Goal: Task Accomplishment & Management: Complete application form

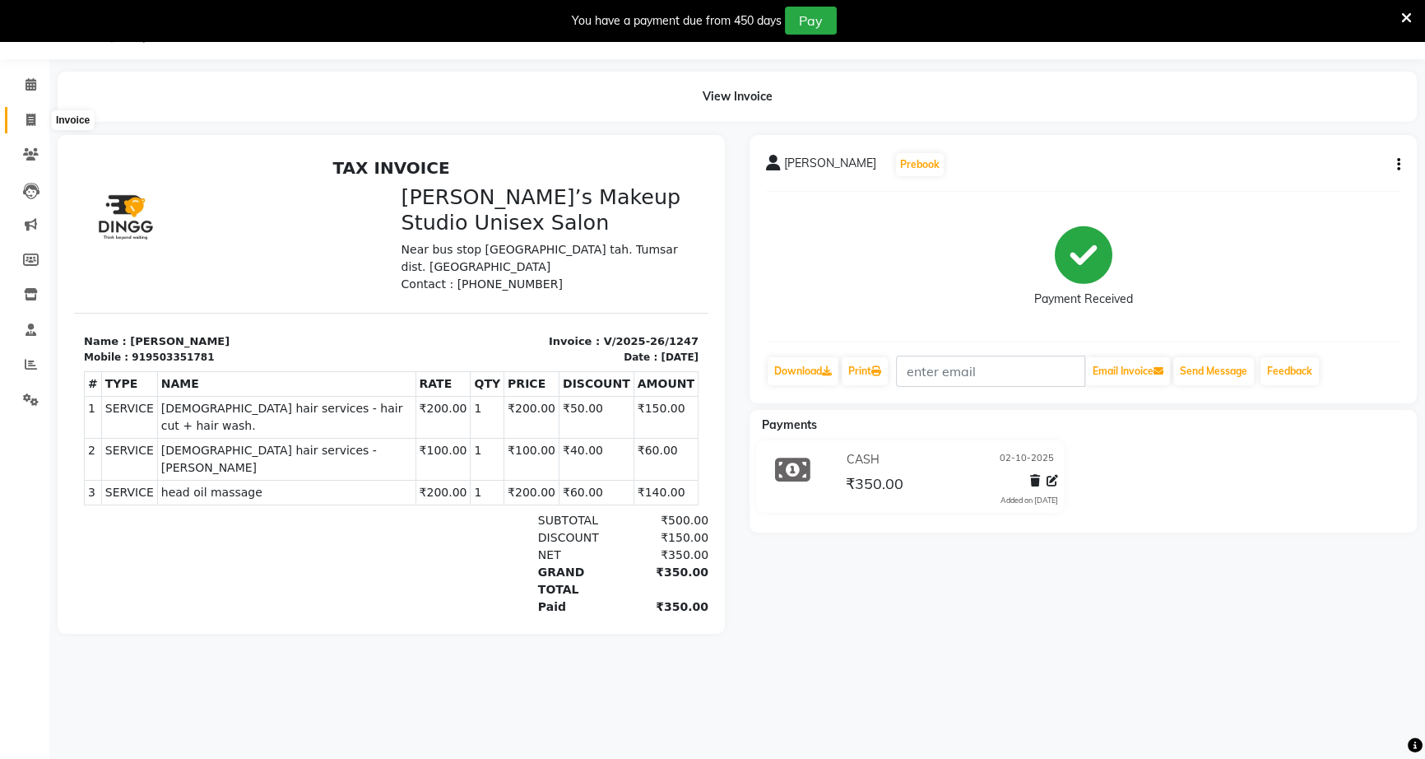
click at [31, 116] on icon at bounding box center [30, 120] width 9 height 12
select select "service"
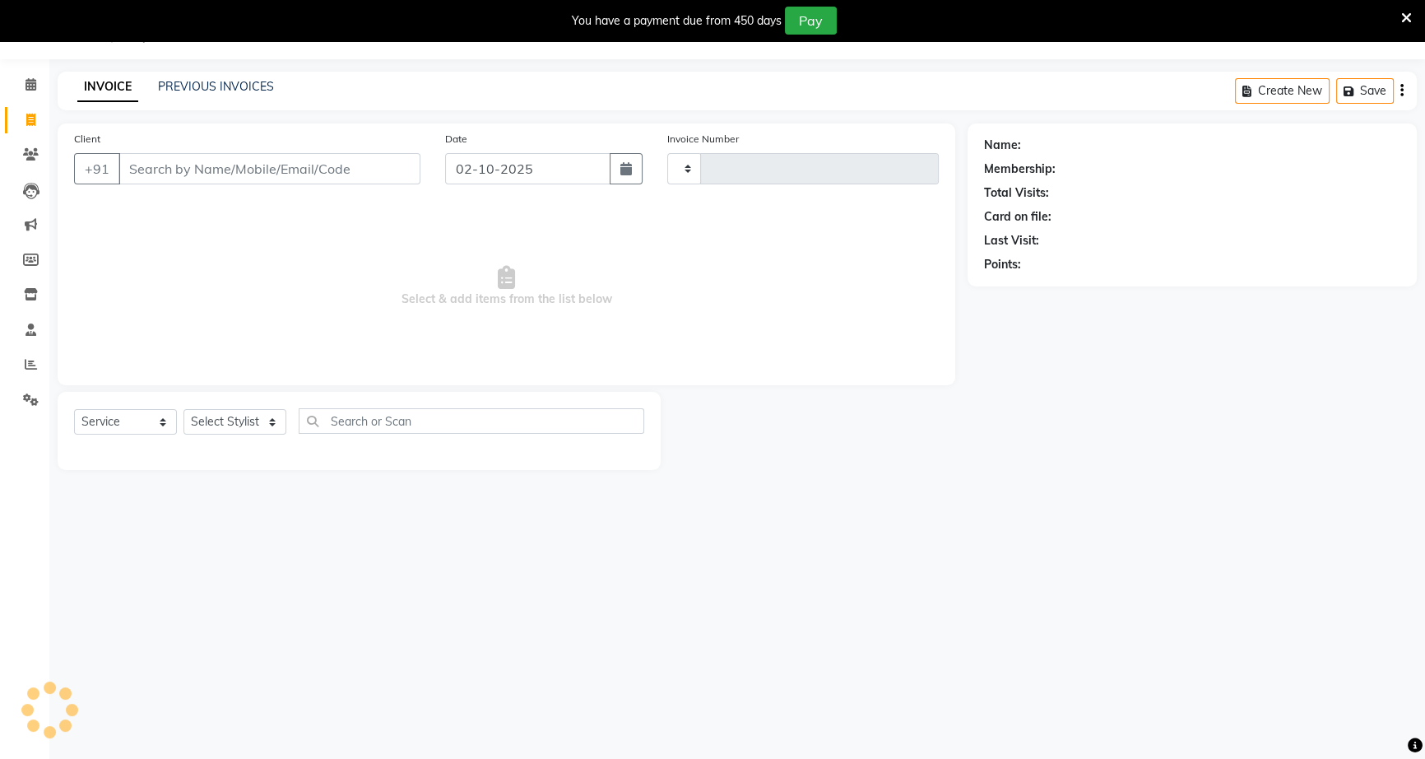
type input "1248"
select select "6543"
click at [150, 158] on input "Client" at bounding box center [269, 168] width 302 height 31
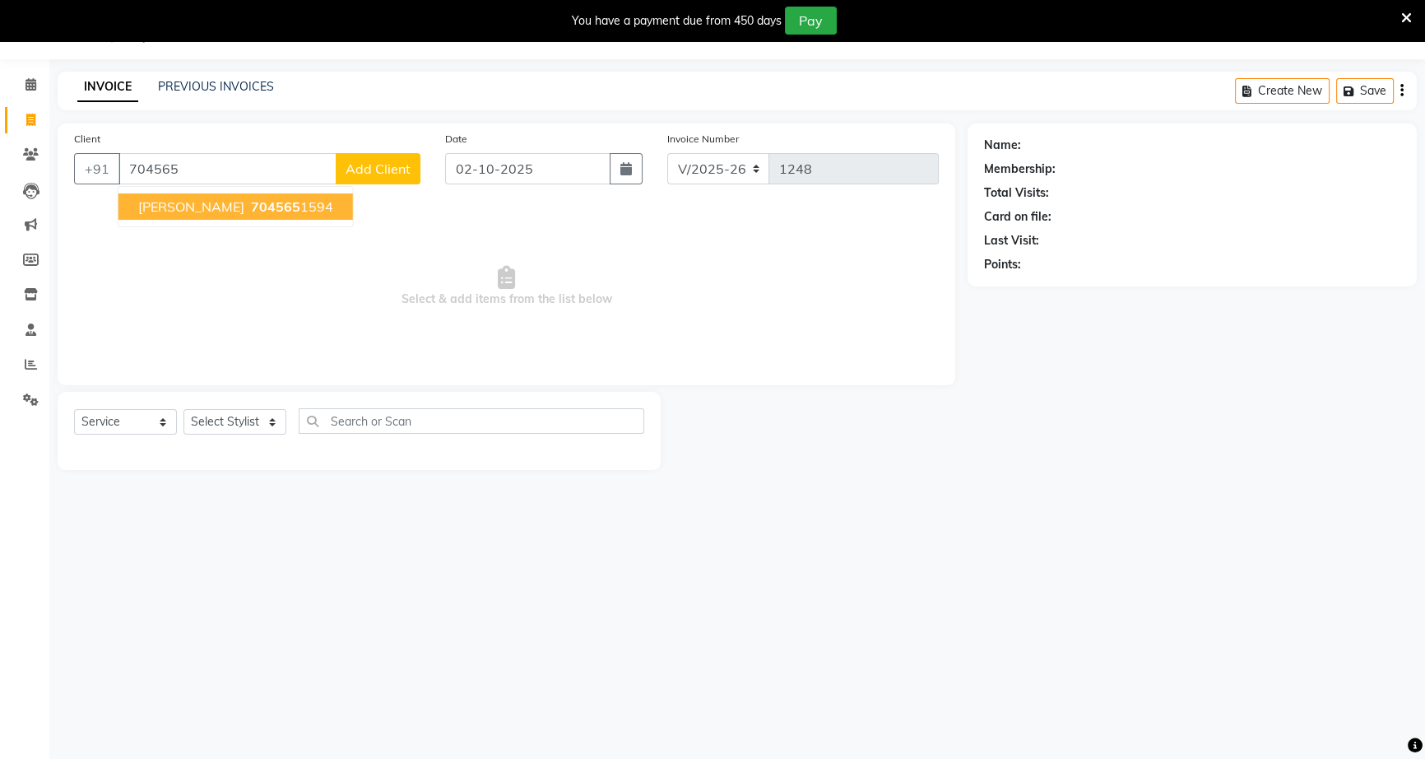
click at [211, 204] on span "[PERSON_NAME]" at bounding box center [191, 206] width 106 height 16
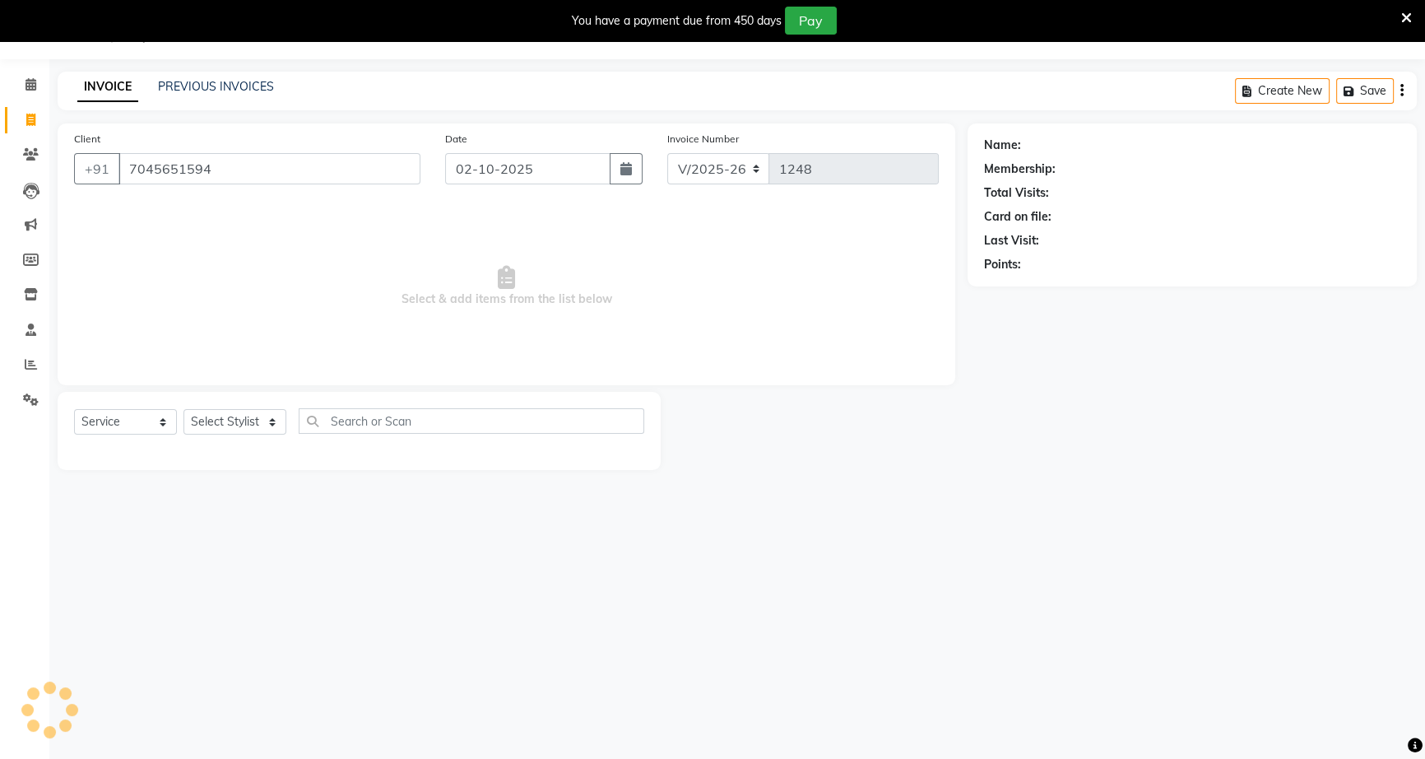
type input "7045651594"
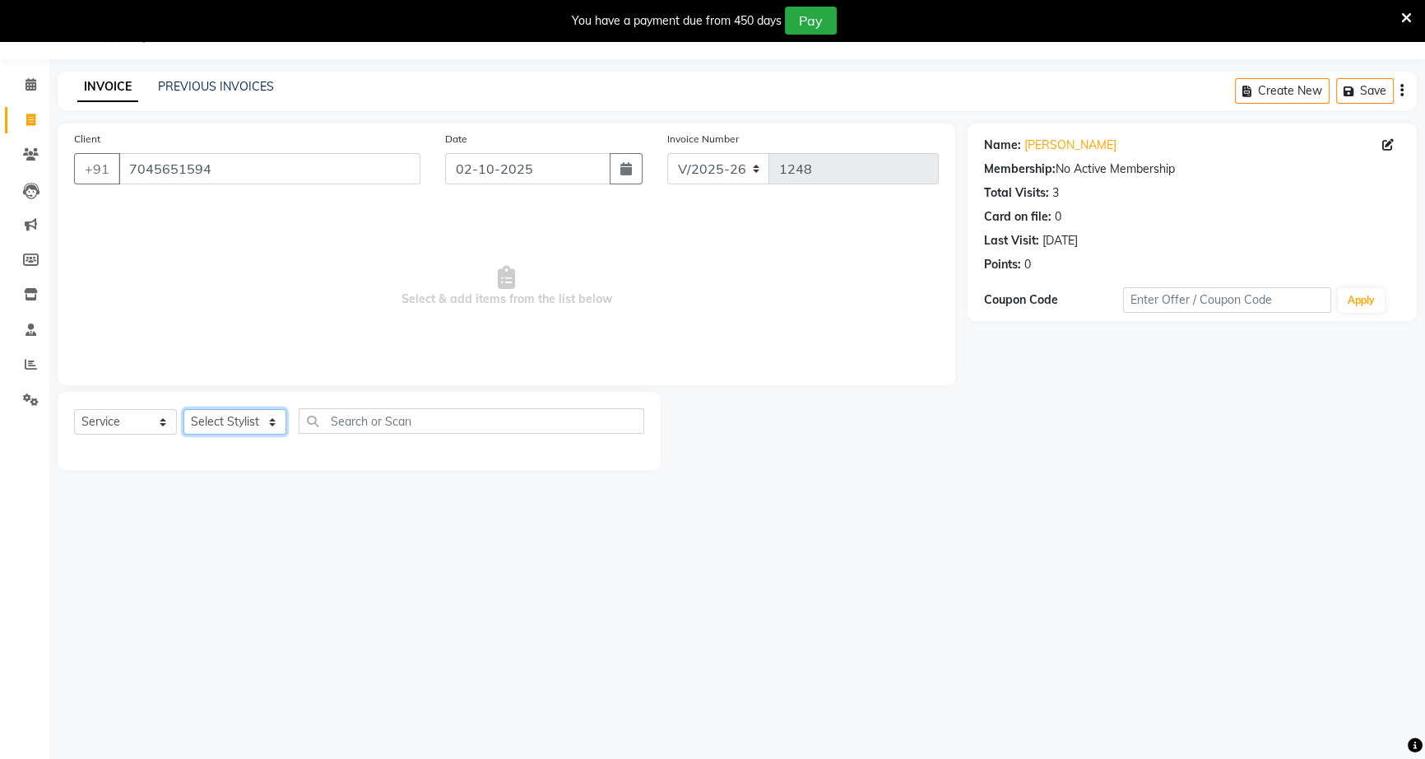
click at [225, 426] on select "Select Stylist [PERSON_NAME] [PERSON_NAME] [PERSON_NAME] [PERSON_NAME] rekha sn…" at bounding box center [235, 422] width 103 height 26
select select "60553"
click at [184, 409] on select "Select Stylist [PERSON_NAME] [PERSON_NAME] [PERSON_NAME] [PERSON_NAME] rekha sn…" at bounding box center [235, 422] width 103 height 26
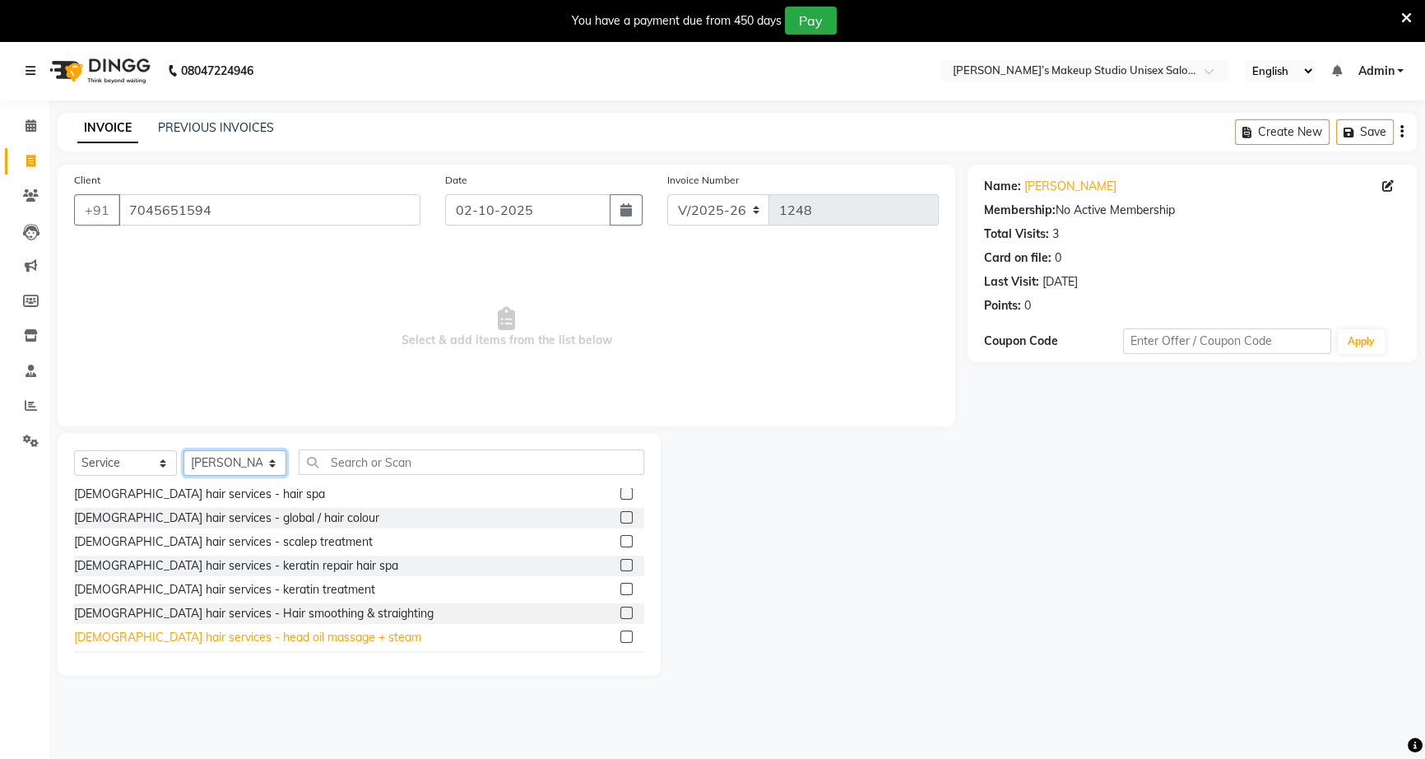
scroll to position [149, 0]
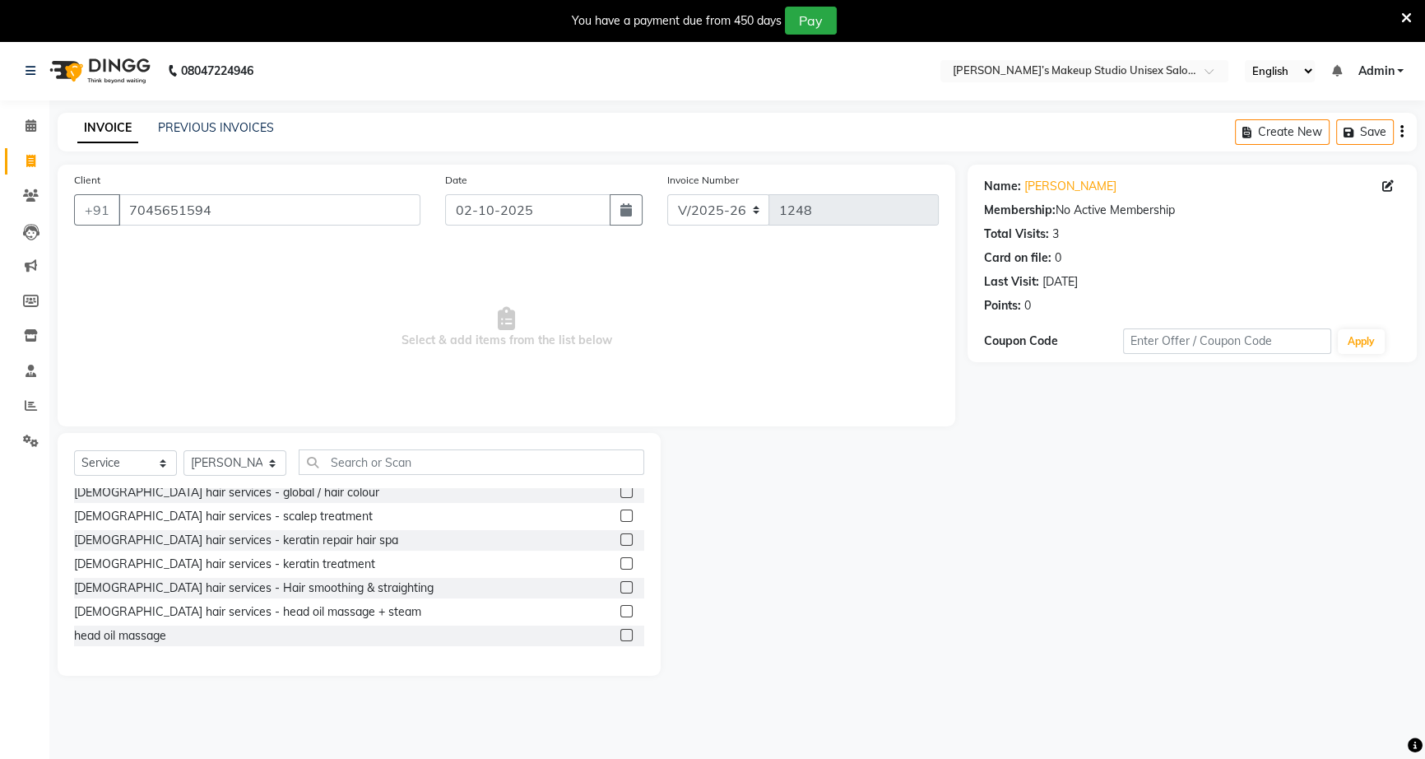
click at [620, 609] on label at bounding box center [626, 611] width 12 height 12
click at [620, 609] on input "checkbox" at bounding box center [625, 611] width 11 height 11
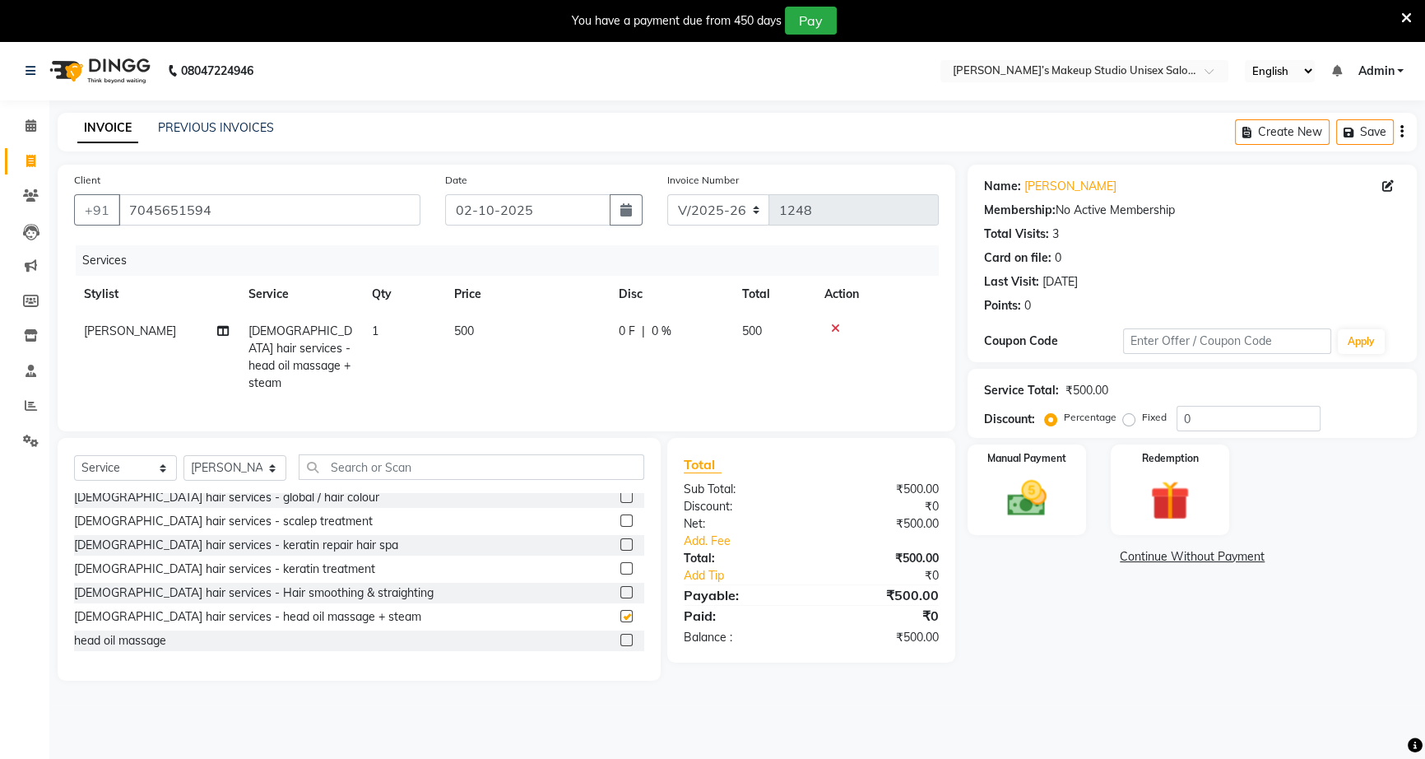
checkbox input "false"
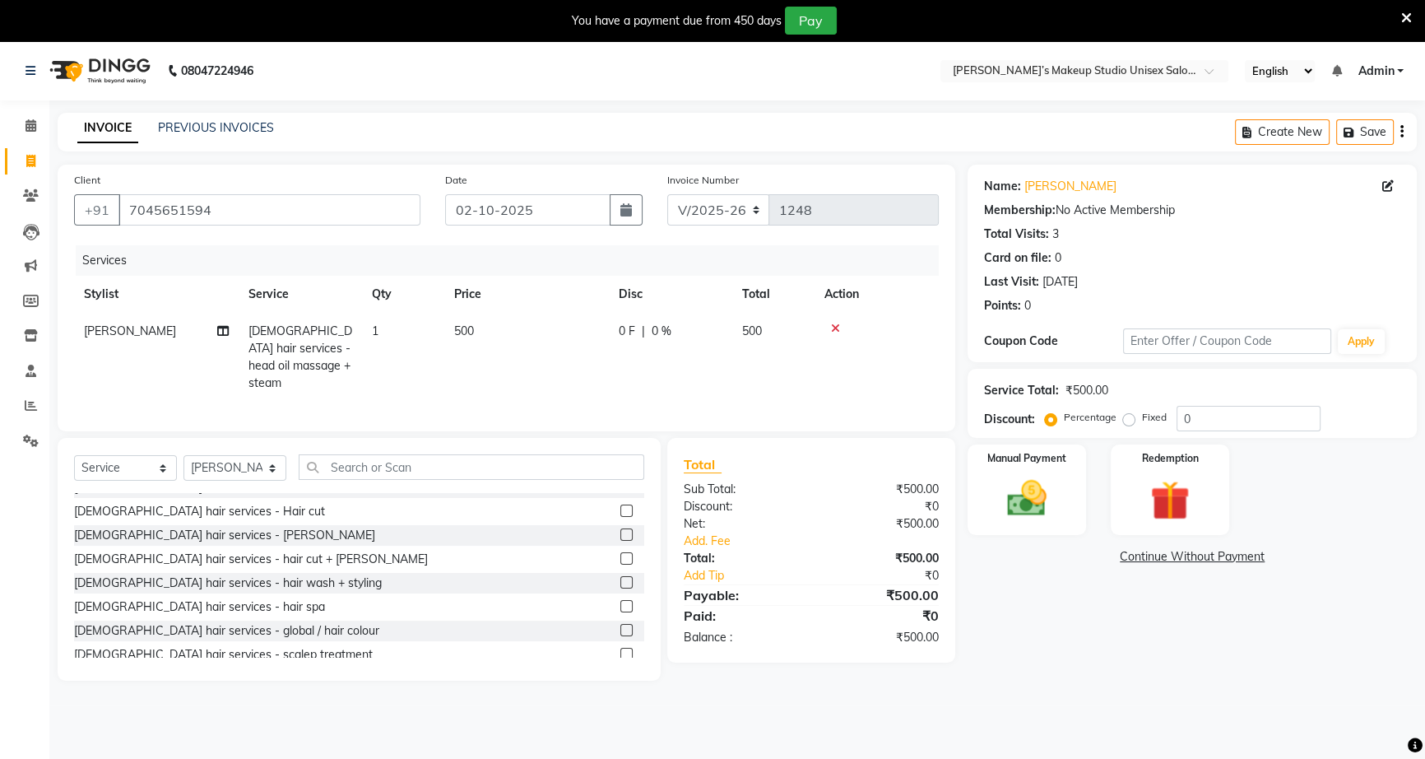
scroll to position [0, 0]
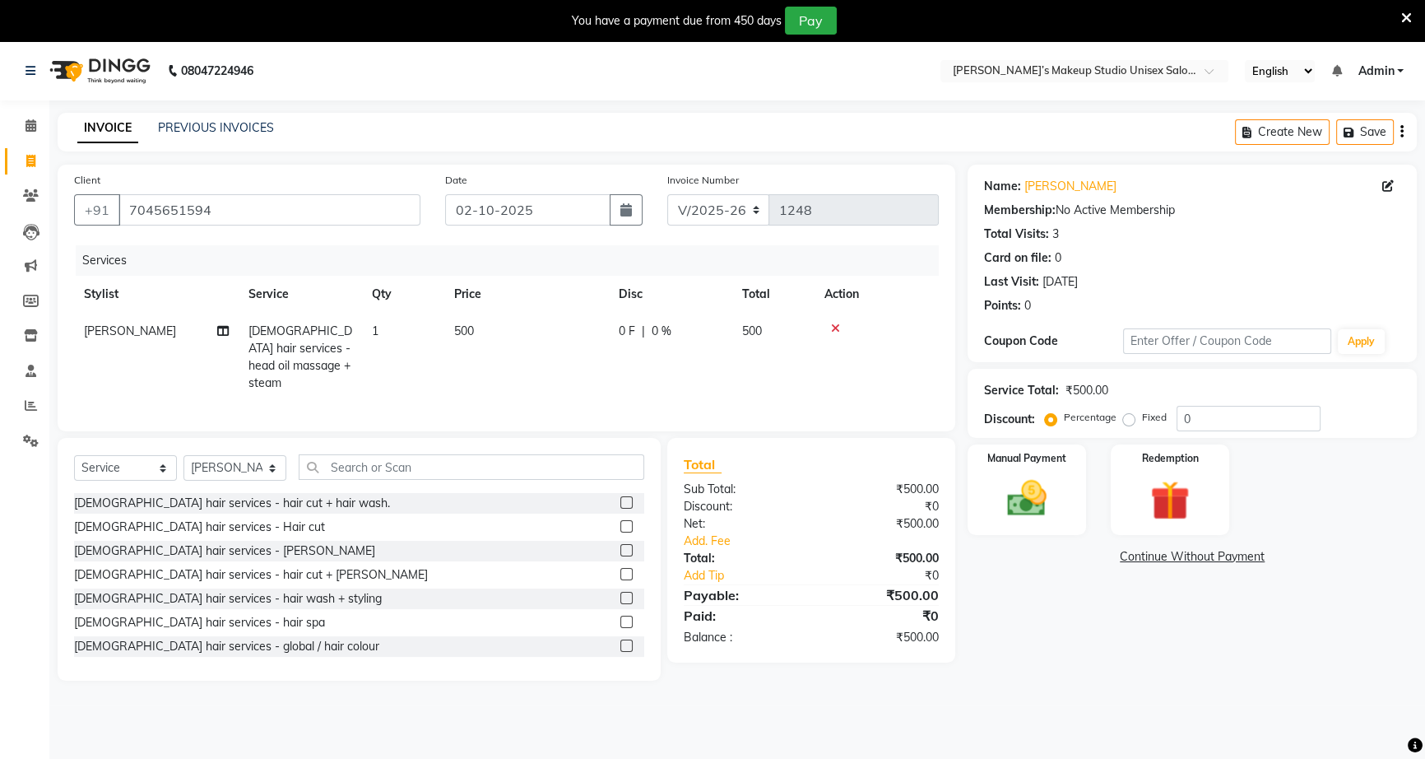
click at [247, 617] on div "[DEMOGRAPHIC_DATA] hair services - hair spa" at bounding box center [359, 622] width 570 height 21
click at [620, 592] on label at bounding box center [626, 598] width 12 height 12
click at [620, 593] on input "checkbox" at bounding box center [625, 598] width 11 height 11
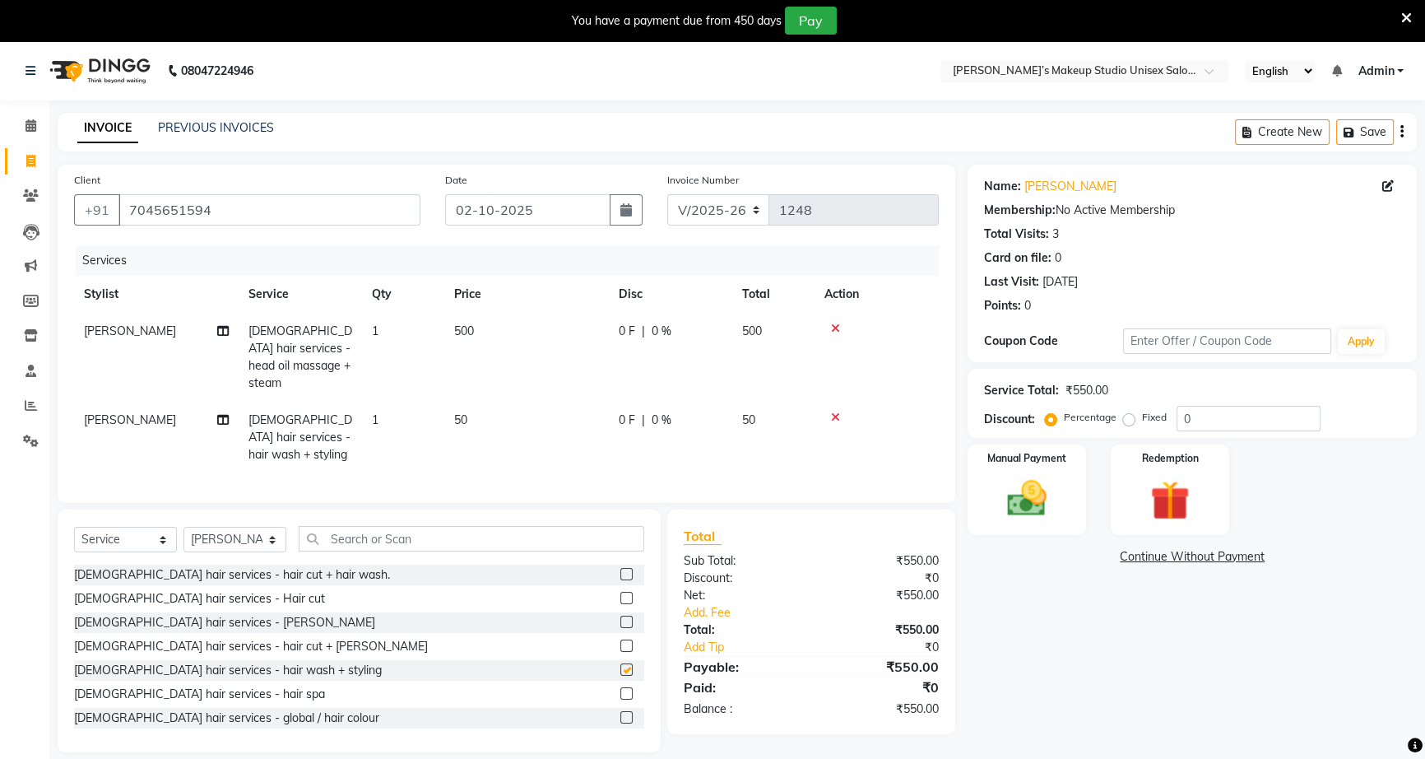
checkbox input "false"
click at [1008, 491] on img at bounding box center [1027, 498] width 67 height 47
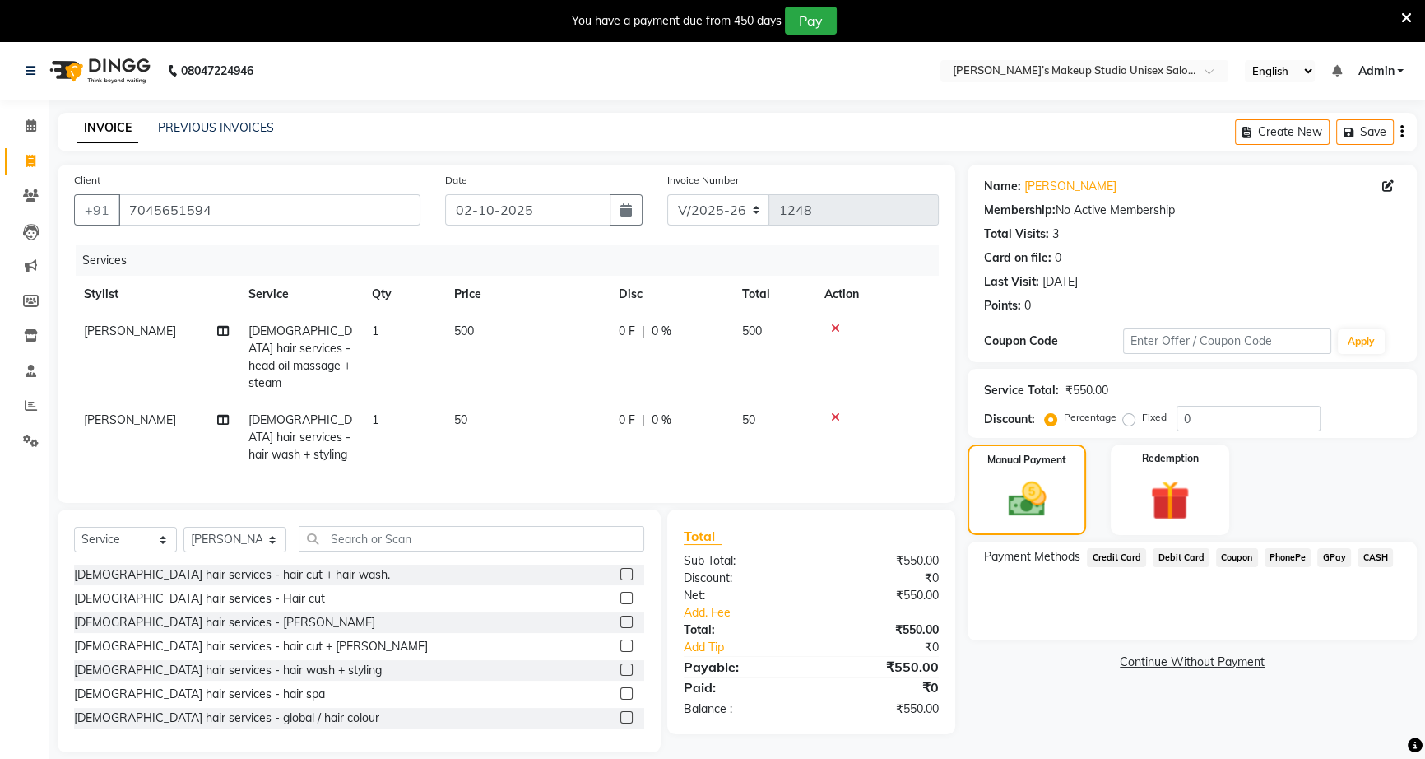
drag, startPoint x: 1280, startPoint y: 558, endPoint x: 1270, endPoint y: 560, distance: 10.8
click at [1279, 558] on span "PhonePe" at bounding box center [1288, 557] width 47 height 19
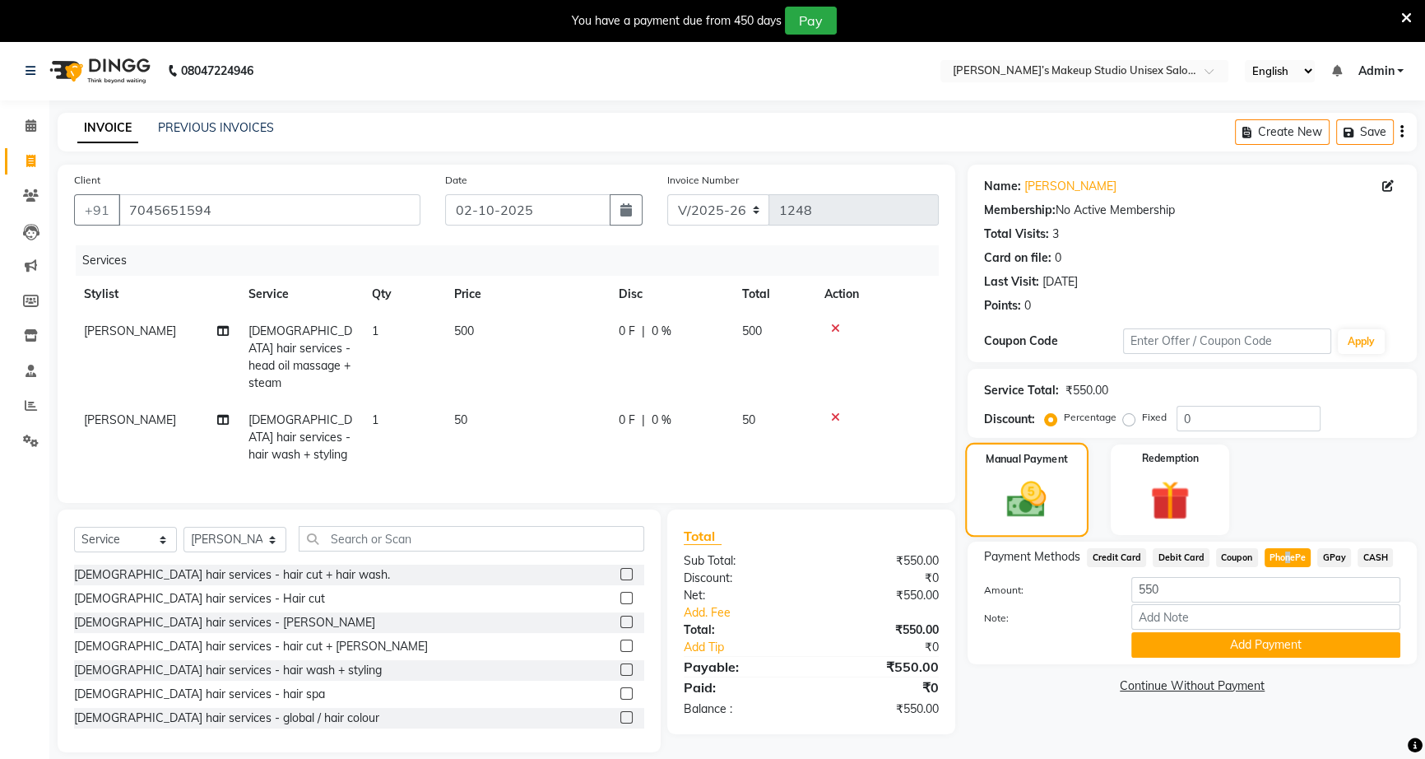
click at [1053, 494] on img at bounding box center [1027, 498] width 64 height 45
click at [1306, 644] on button "Add Payment" at bounding box center [1265, 645] width 269 height 26
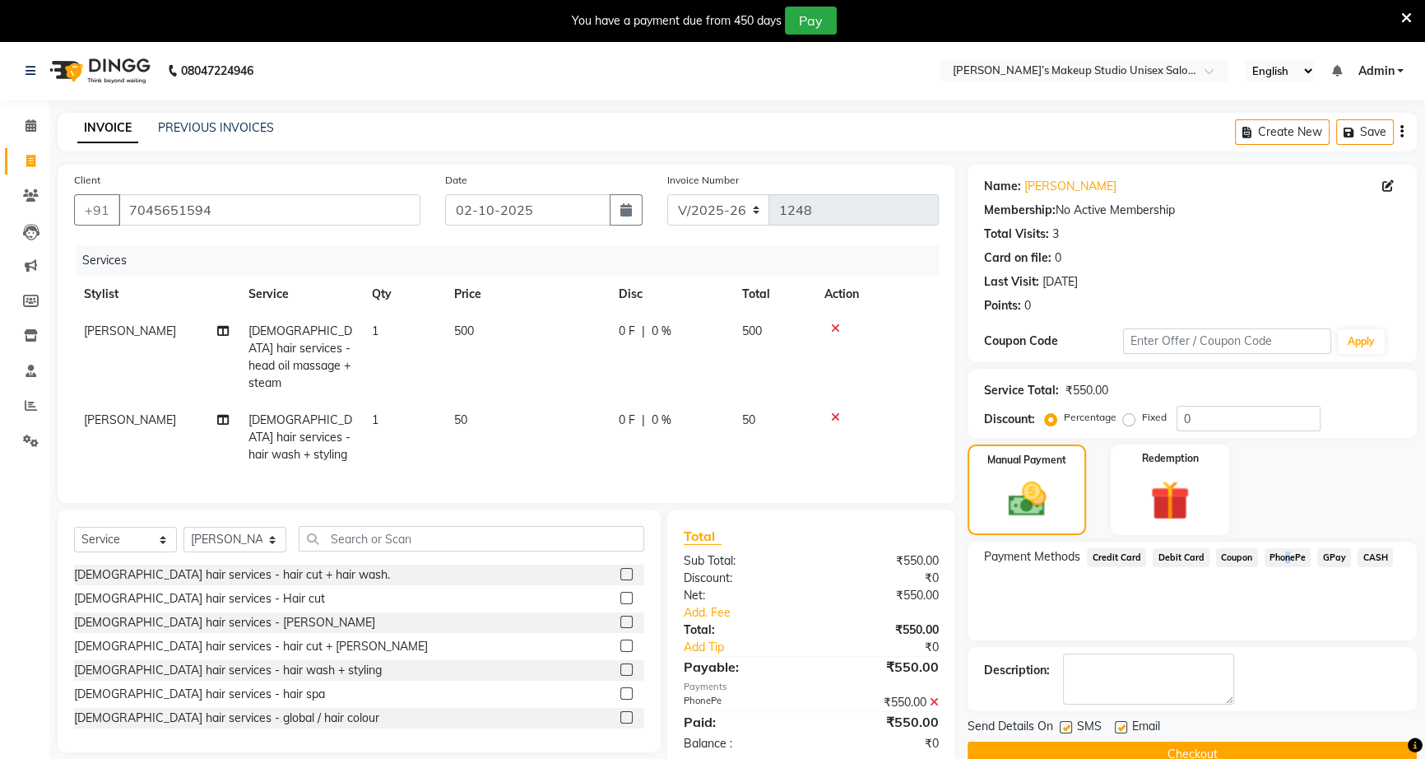
click at [1247, 752] on button "Checkout" at bounding box center [1192, 754] width 449 height 26
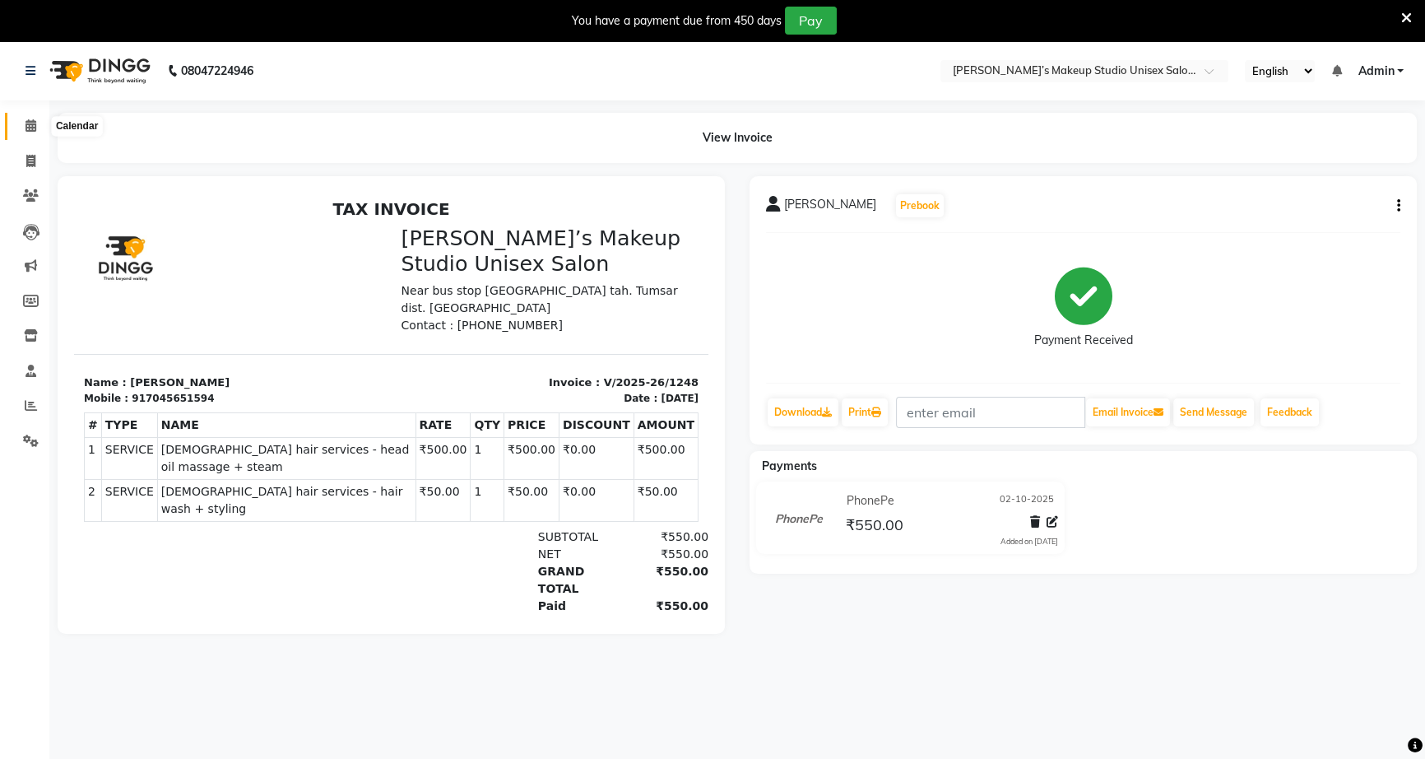
click at [30, 128] on icon at bounding box center [31, 125] width 11 height 12
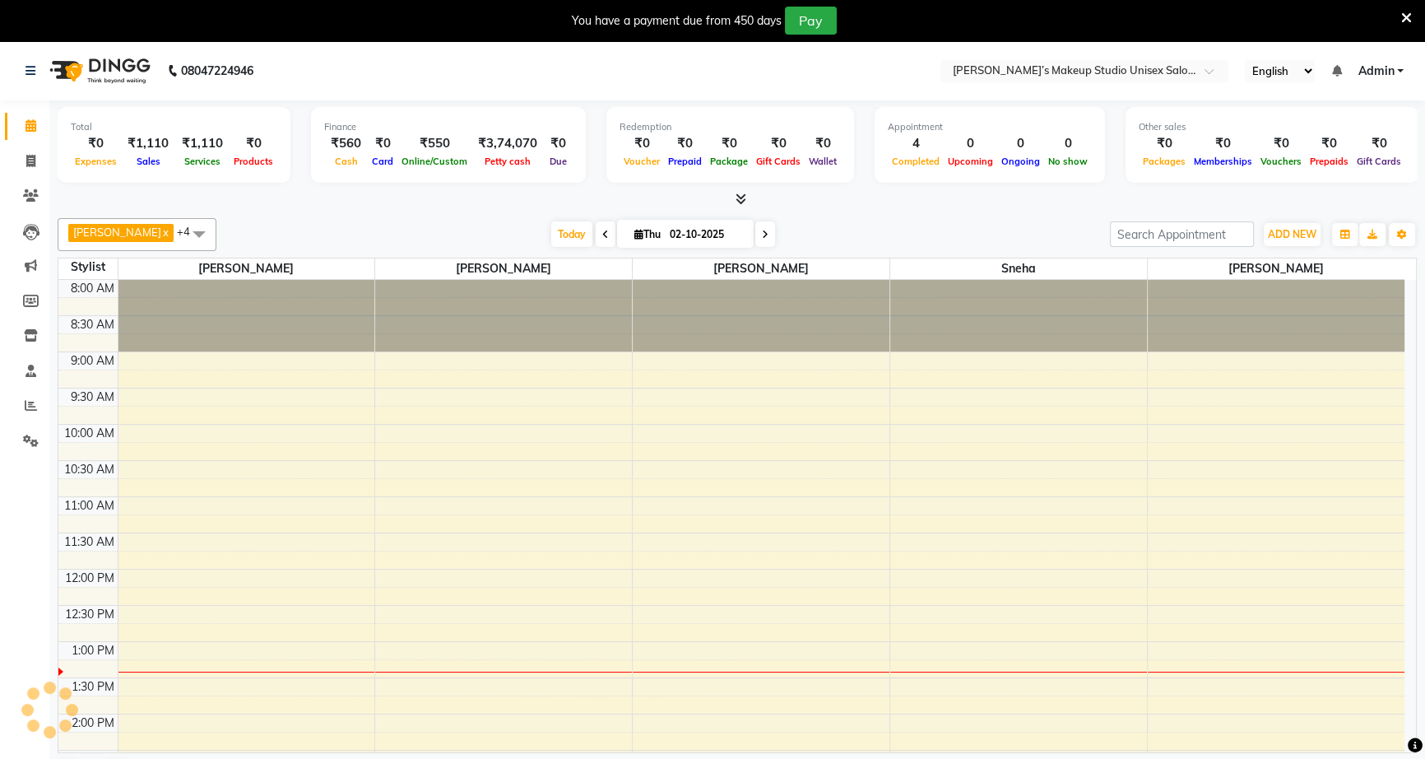
scroll to position [361, 0]
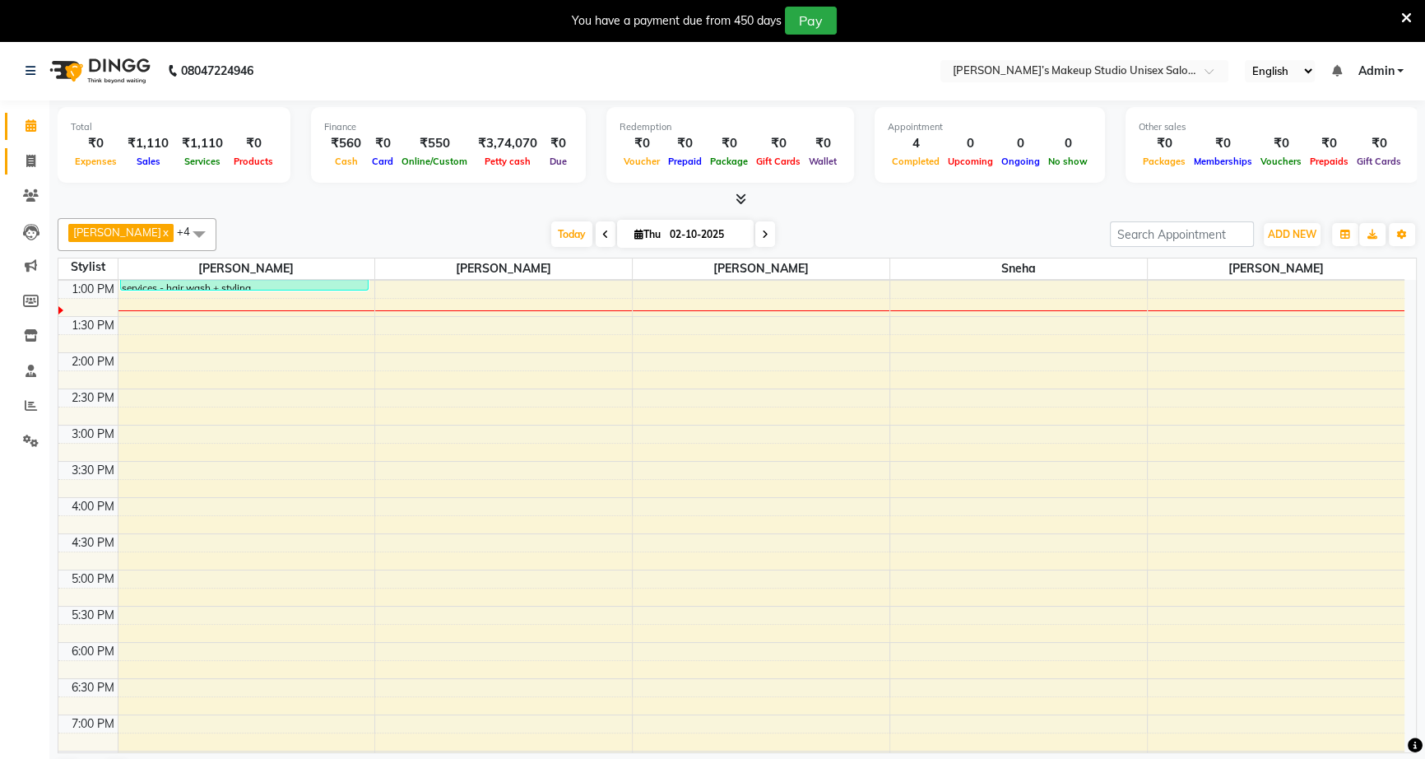
click at [33, 156] on icon at bounding box center [30, 161] width 9 height 12
select select "6543"
select select "service"
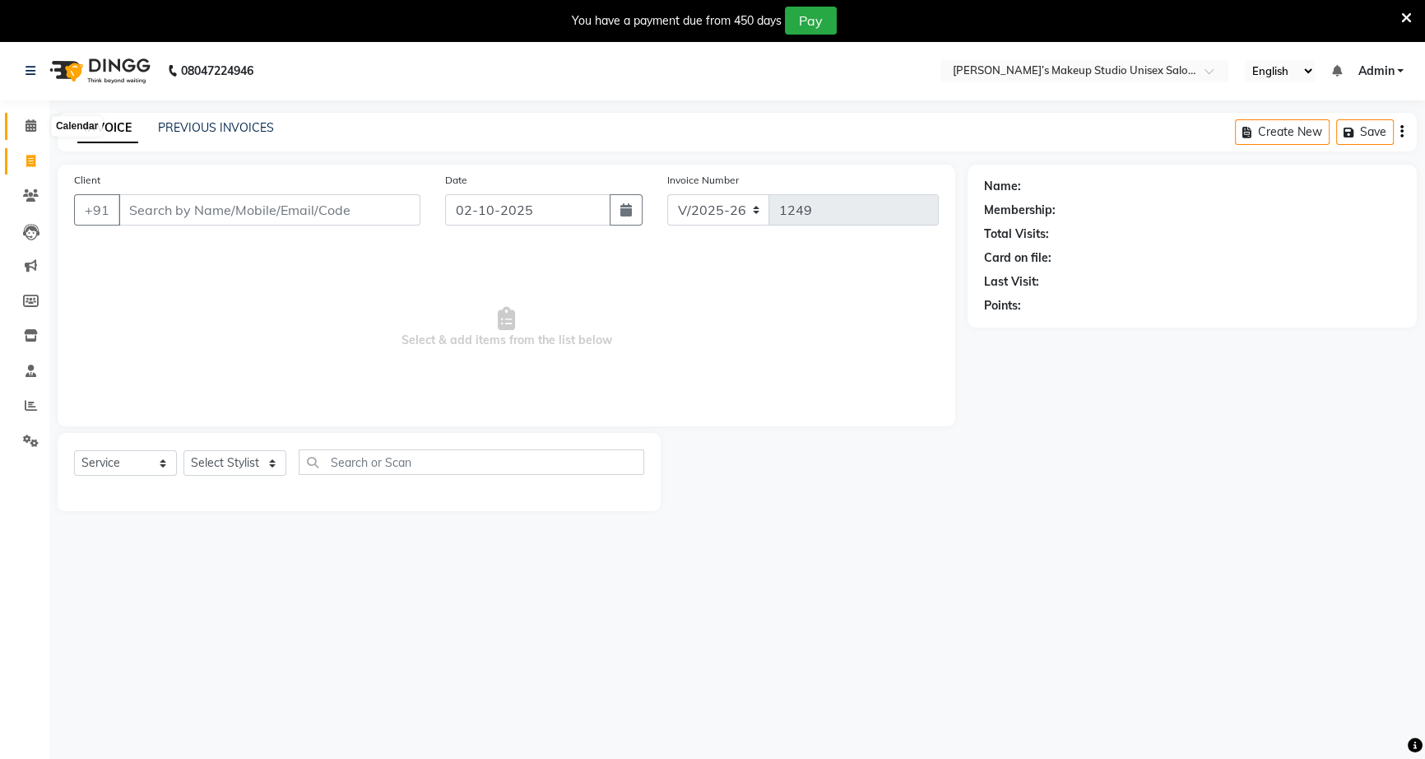
click at [32, 131] on icon at bounding box center [31, 125] width 11 height 12
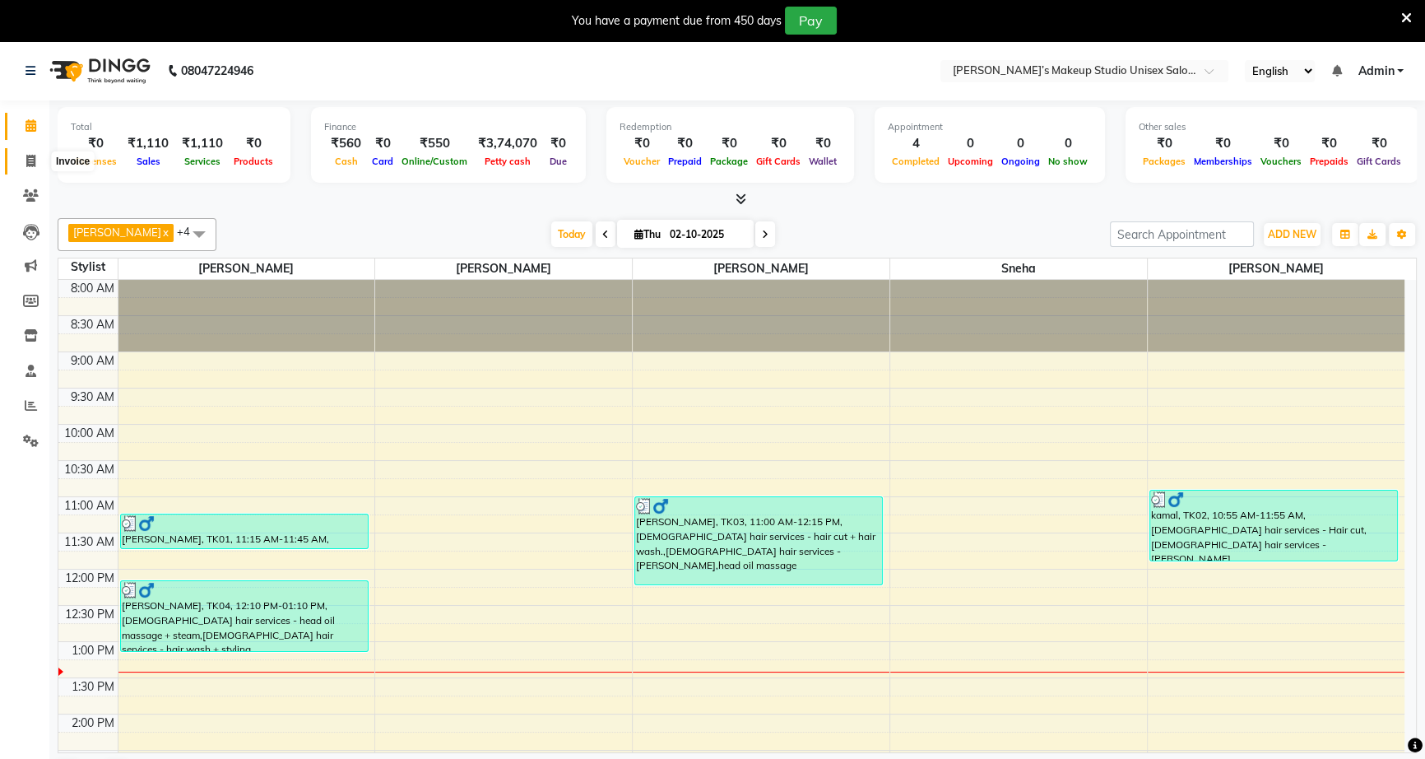
click at [27, 161] on icon at bounding box center [30, 161] width 9 height 12
select select "service"
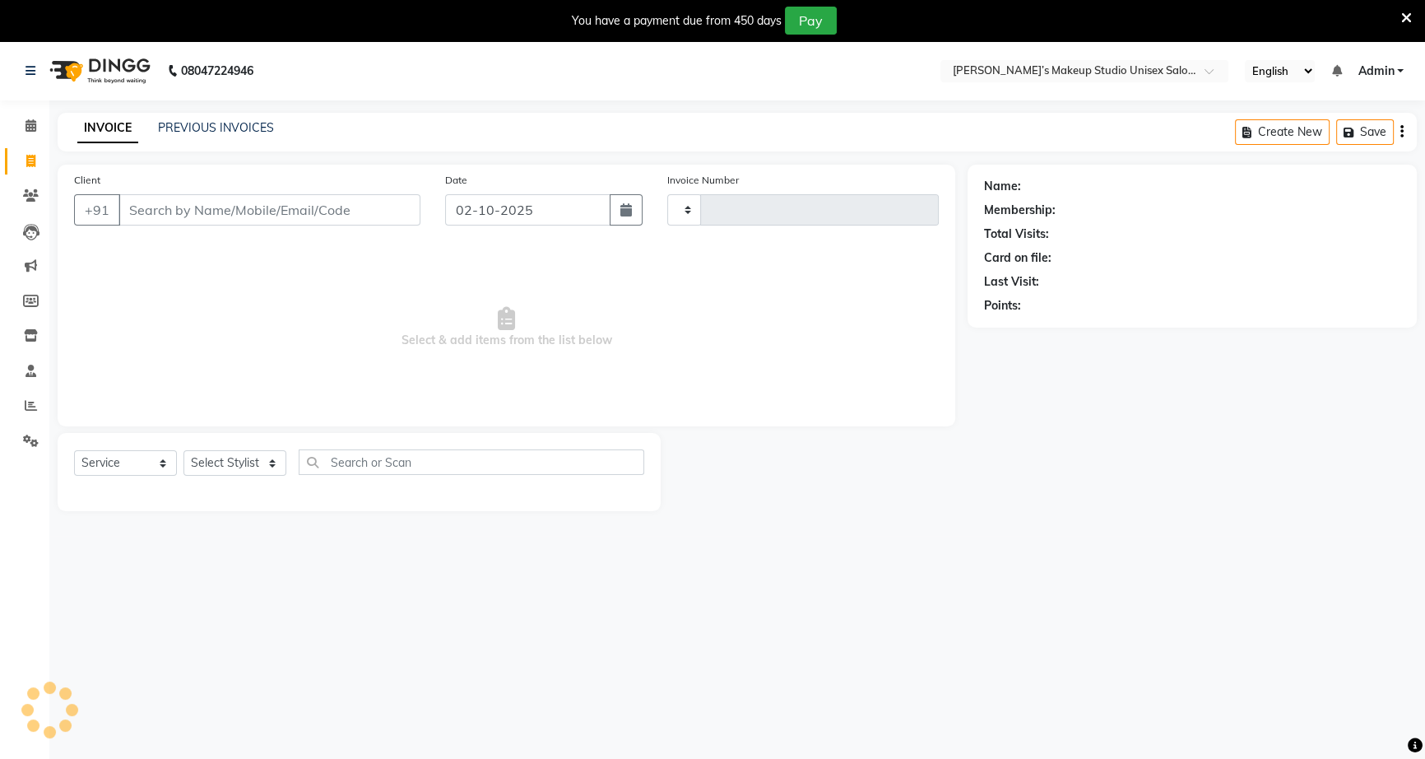
type input "1249"
select select "6543"
click at [188, 119] on div "PREVIOUS INVOICES" at bounding box center [216, 127] width 116 height 17
click at [192, 126] on link "PREVIOUS INVOICES" at bounding box center [216, 127] width 116 height 15
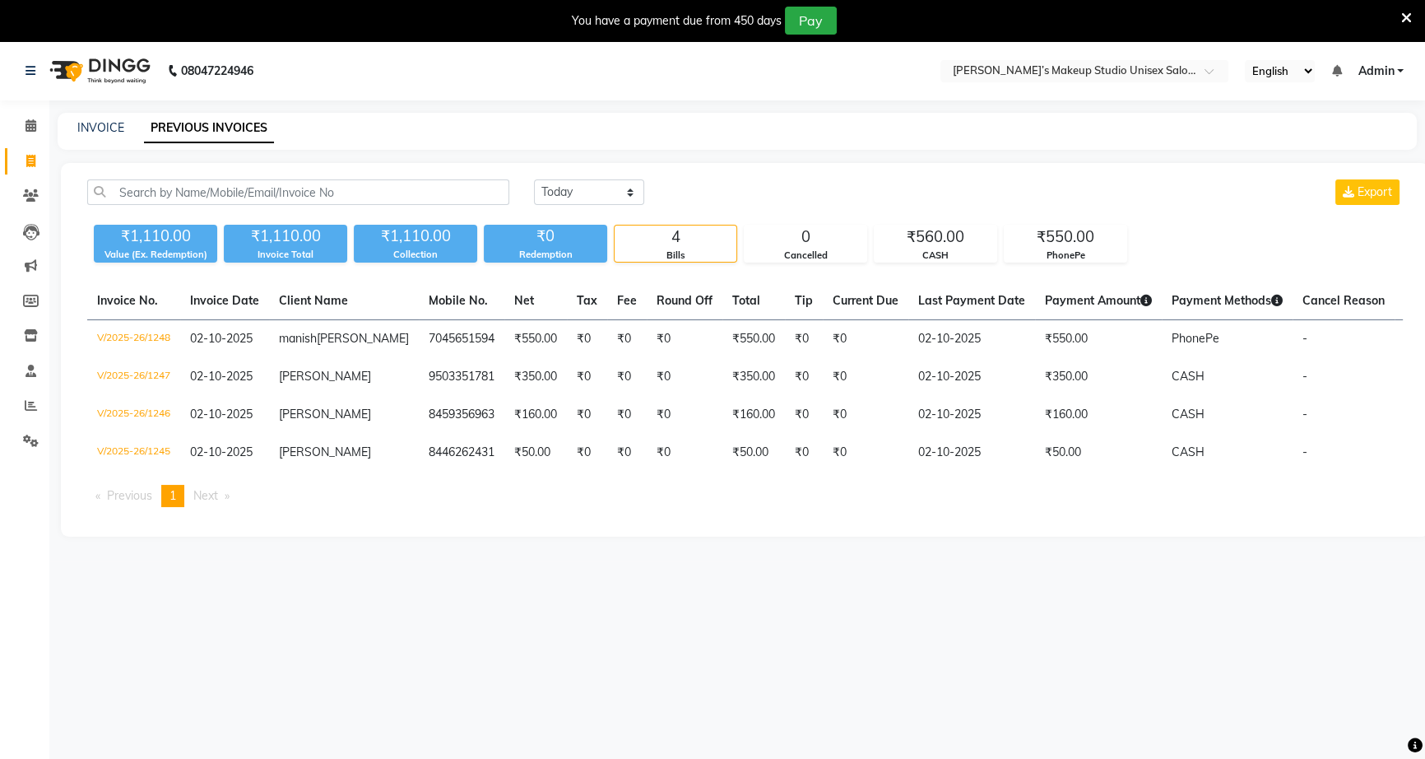
drag, startPoint x: 601, startPoint y: 749, endPoint x: 272, endPoint y: 729, distance: 329.7
click at [272, 729] on div "08047224946 Select Location × [PERSON_NAME]’s Makeup Studio Unisex Salon , Near…" at bounding box center [712, 420] width 1425 height 759
click at [35, 156] on icon at bounding box center [30, 161] width 9 height 12
select select "6543"
select select "service"
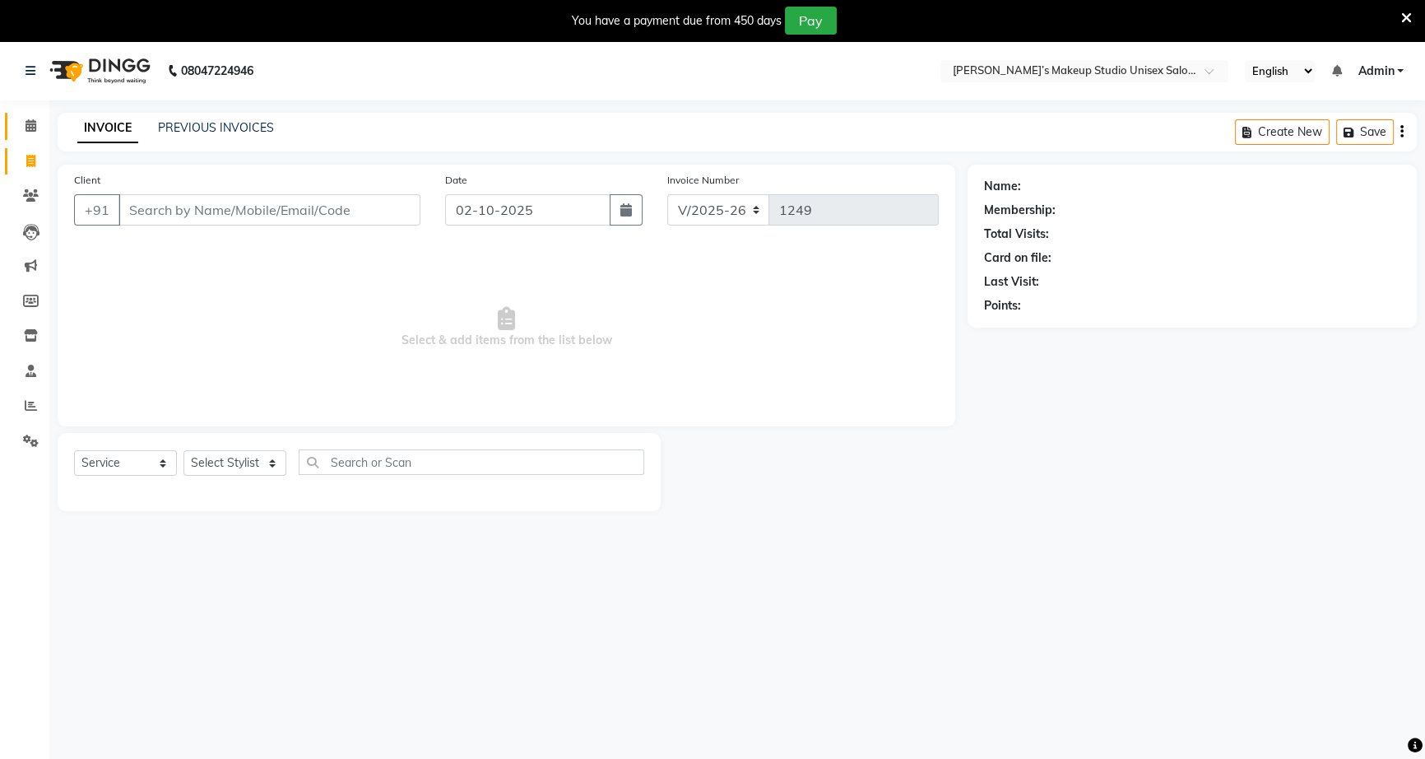
click at [22, 136] on link "Calendar" at bounding box center [24, 126] width 39 height 27
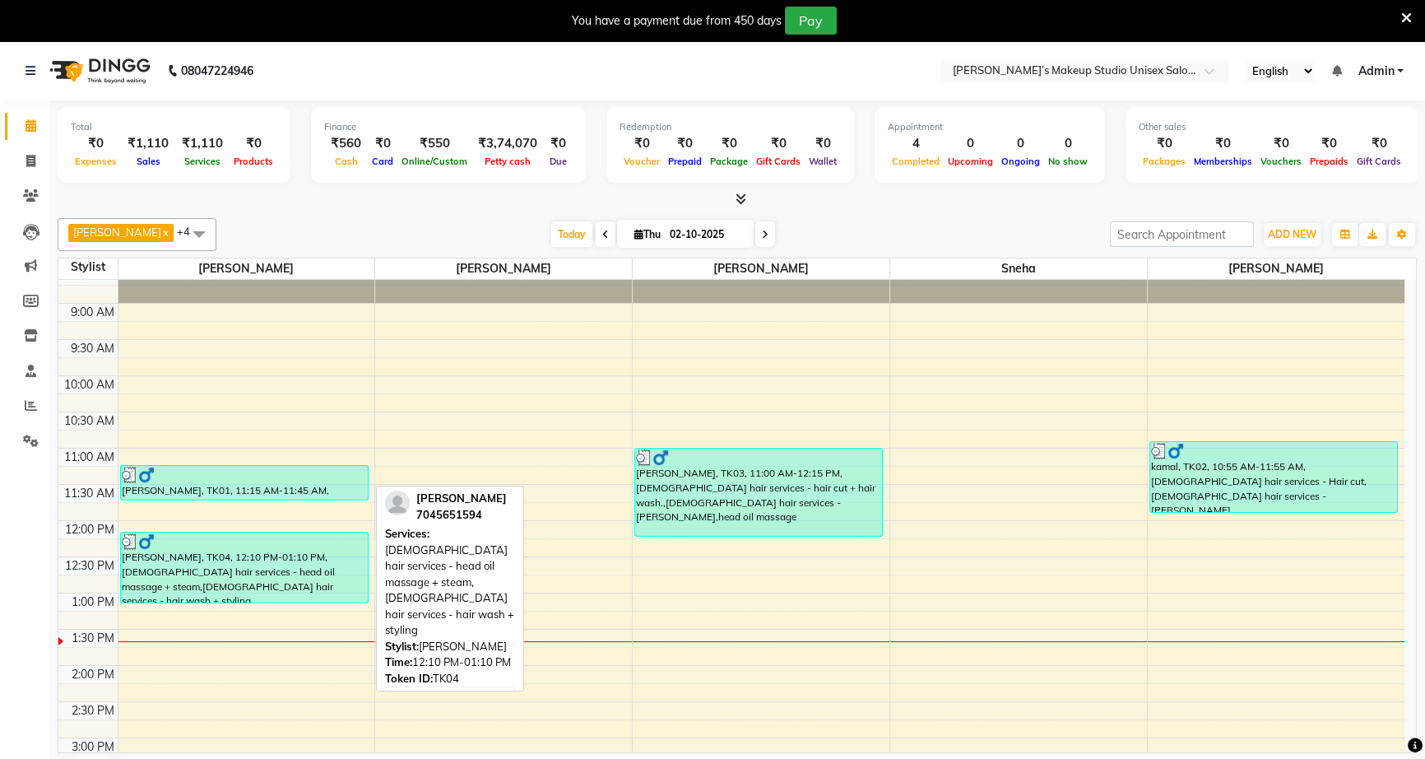
scroll to position [74, 0]
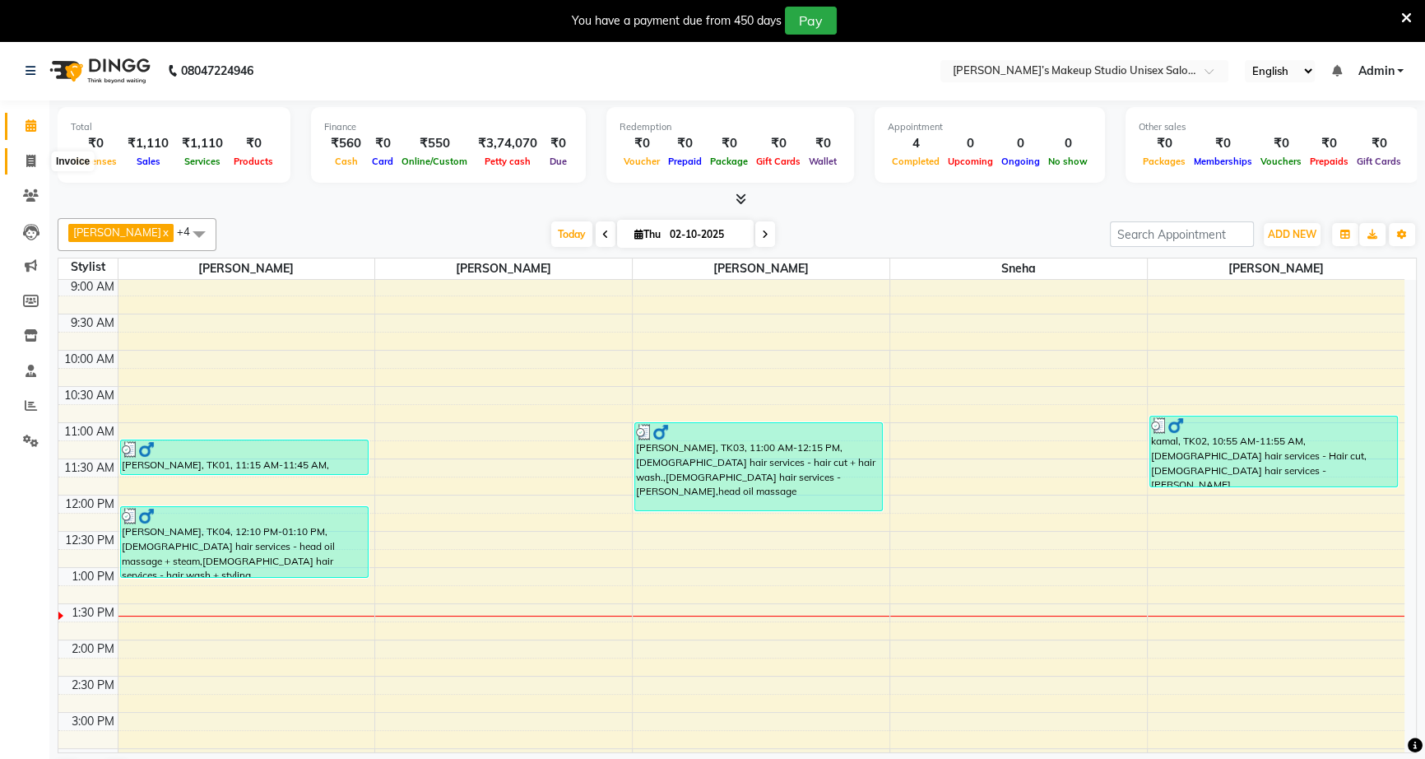
click at [29, 170] on span at bounding box center [30, 161] width 29 height 19
select select "service"
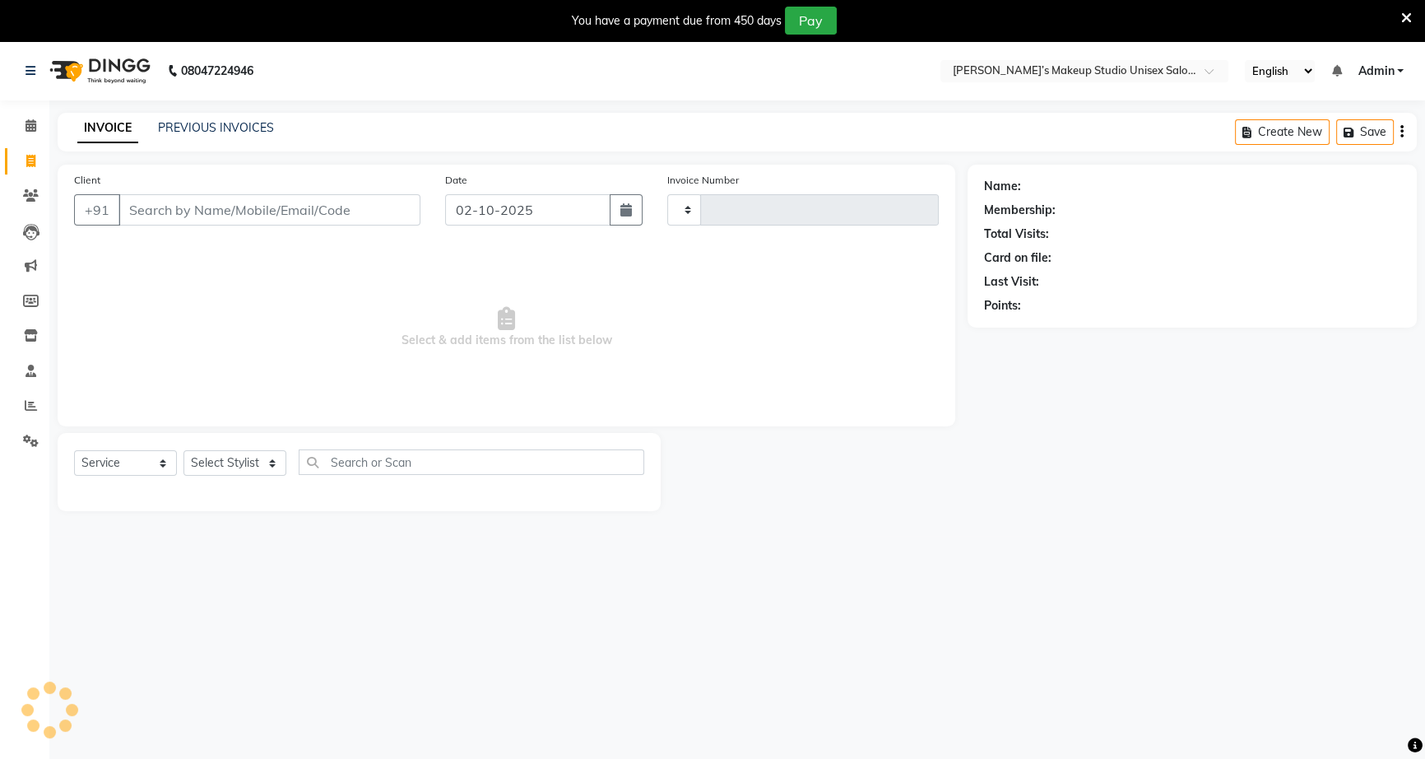
type input "1249"
select select "6543"
click at [751, 214] on select "V/2025 V/2025-26" at bounding box center [718, 209] width 103 height 31
click at [727, 331] on span "Select & add items from the list below" at bounding box center [506, 327] width 865 height 165
click at [727, 338] on span "Select & add items from the list below" at bounding box center [506, 327] width 865 height 165
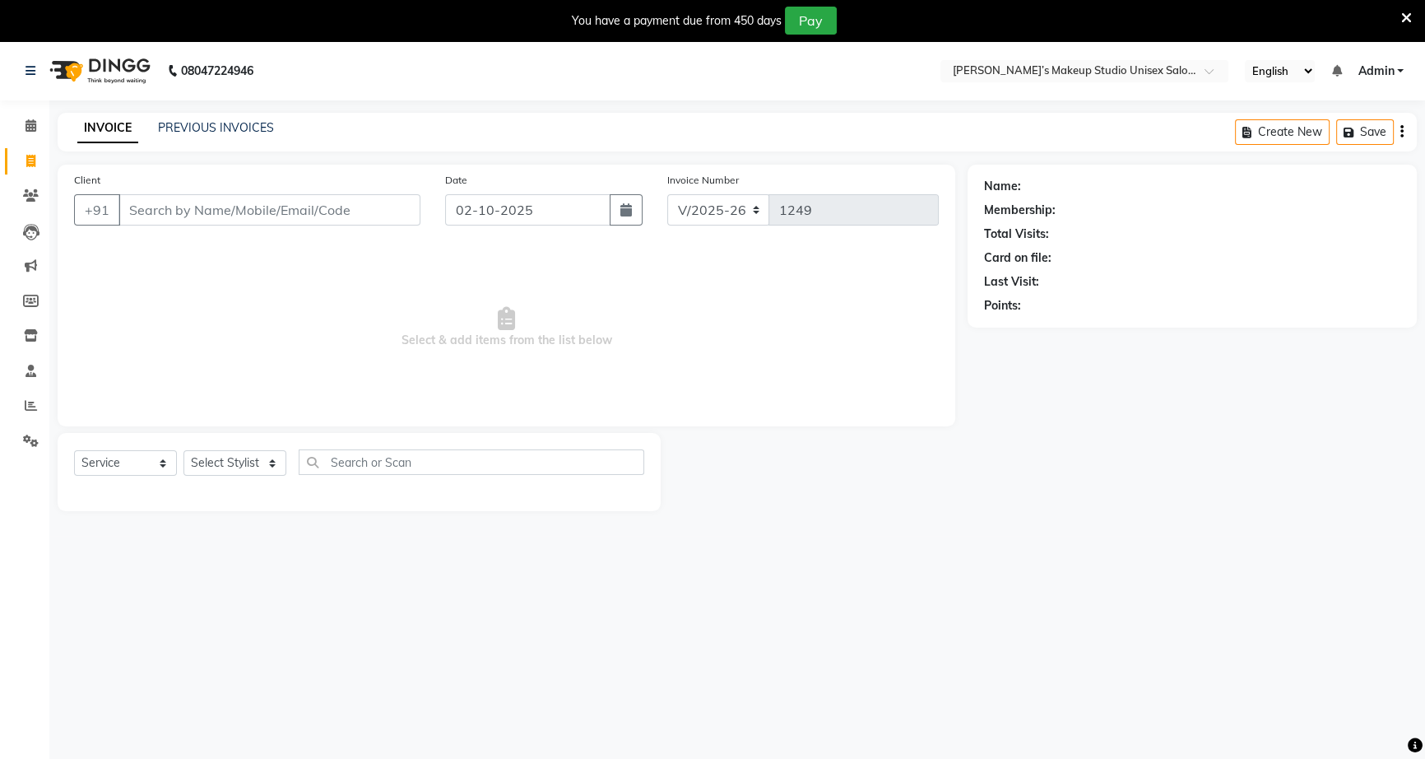
click at [726, 347] on span "Select & add items from the list below" at bounding box center [506, 327] width 865 height 165
click at [726, 353] on span "Select & add items from the list below" at bounding box center [506, 327] width 865 height 165
click at [560, 311] on span "Select & add items from the list below" at bounding box center [506, 327] width 865 height 165
click at [563, 322] on span "Select & add items from the list below" at bounding box center [506, 327] width 865 height 165
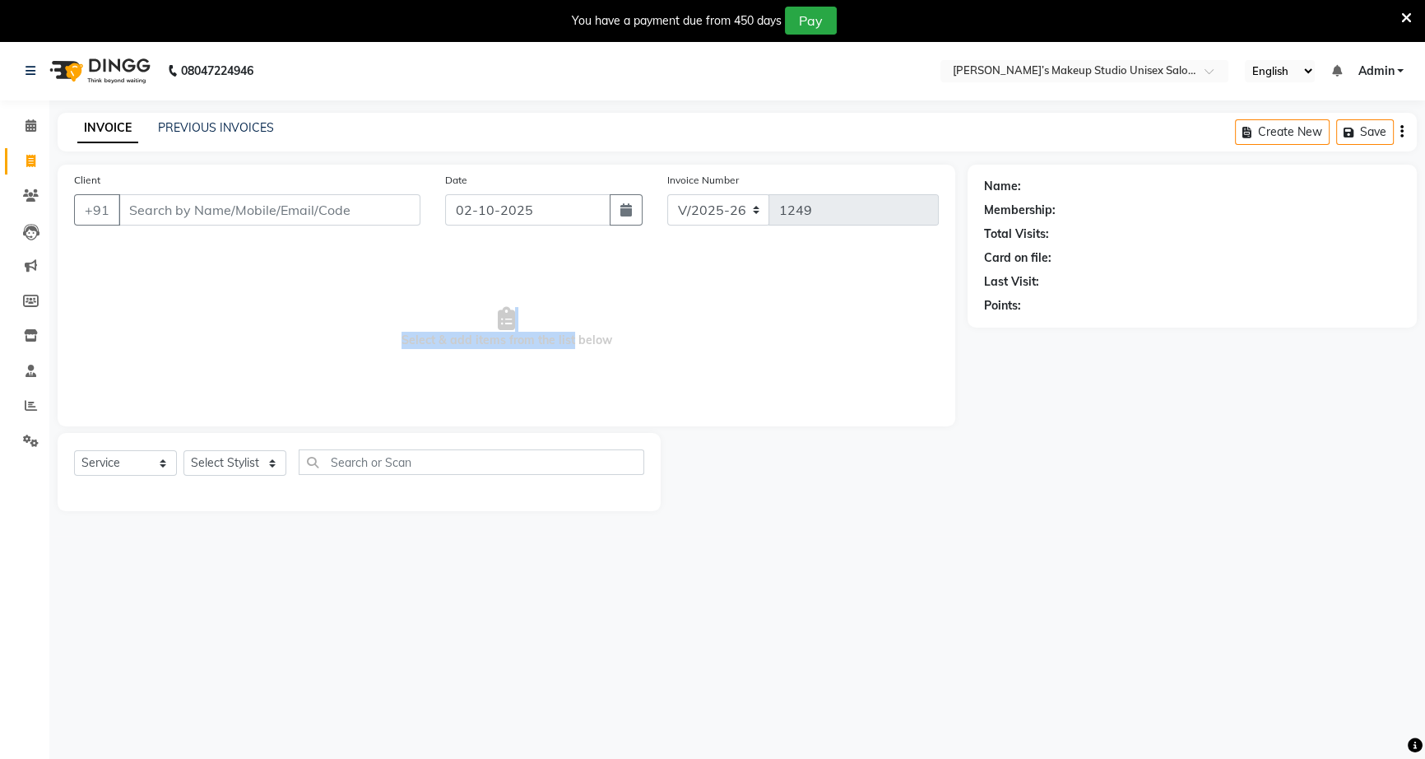
click at [569, 336] on span "Select & add items from the list below" at bounding box center [506, 327] width 865 height 165
drag, startPoint x: 579, startPoint y: 333, endPoint x: 620, endPoint y: 341, distance: 41.8
click at [620, 341] on span "Select & add items from the list below" at bounding box center [506, 327] width 865 height 165
click at [691, 342] on span "Select & add items from the list below" at bounding box center [506, 327] width 865 height 165
click at [407, 328] on span "Select & add items from the list below" at bounding box center [506, 327] width 865 height 165
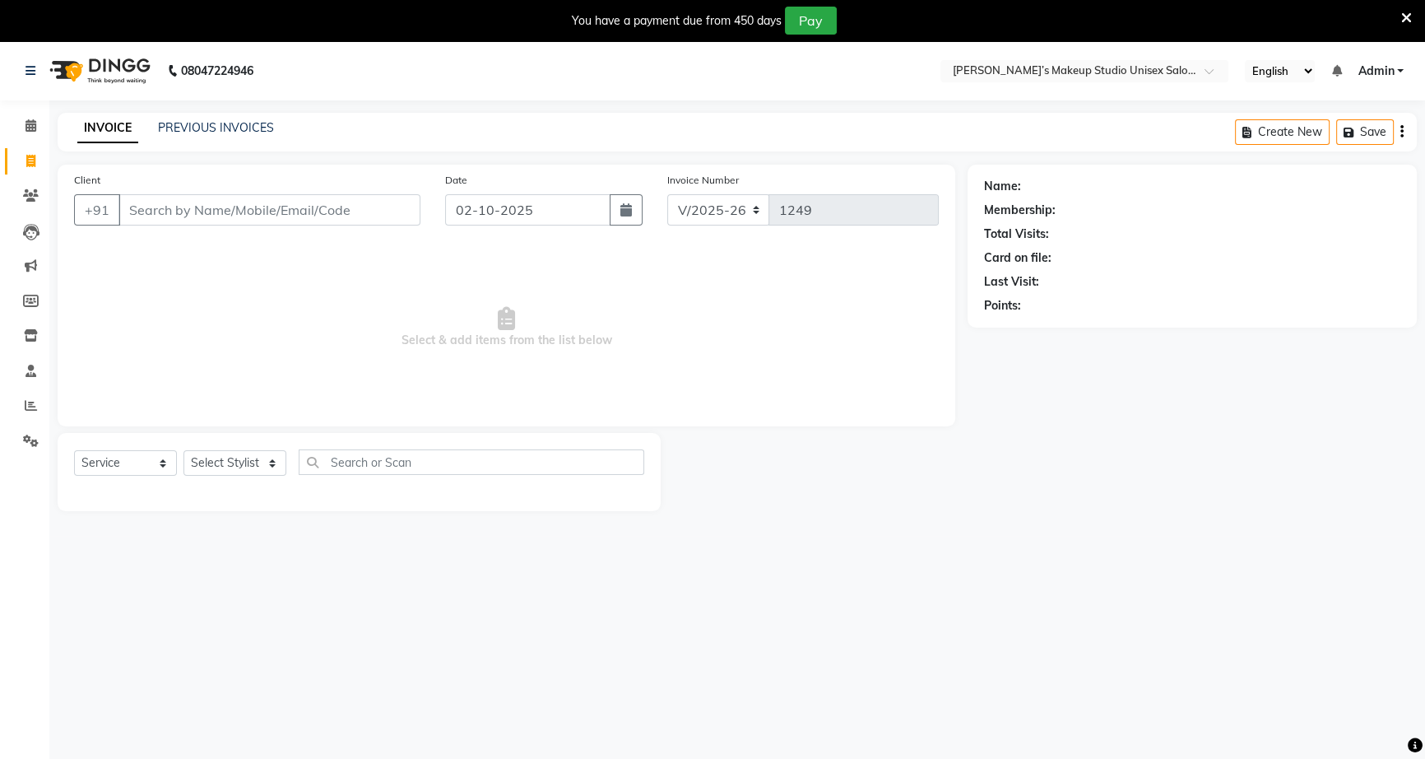
click at [407, 328] on span "Select & add items from the list below" at bounding box center [506, 327] width 865 height 165
drag, startPoint x: 404, startPoint y: 332, endPoint x: 616, endPoint y: 341, distance: 212.5
click at [616, 341] on span "Select & add items from the list below" at bounding box center [506, 327] width 865 height 165
click at [523, 291] on span "Select & add items from the list below" at bounding box center [506, 327] width 865 height 165
click at [493, 318] on span "Select & add items from the list below" at bounding box center [506, 327] width 865 height 165
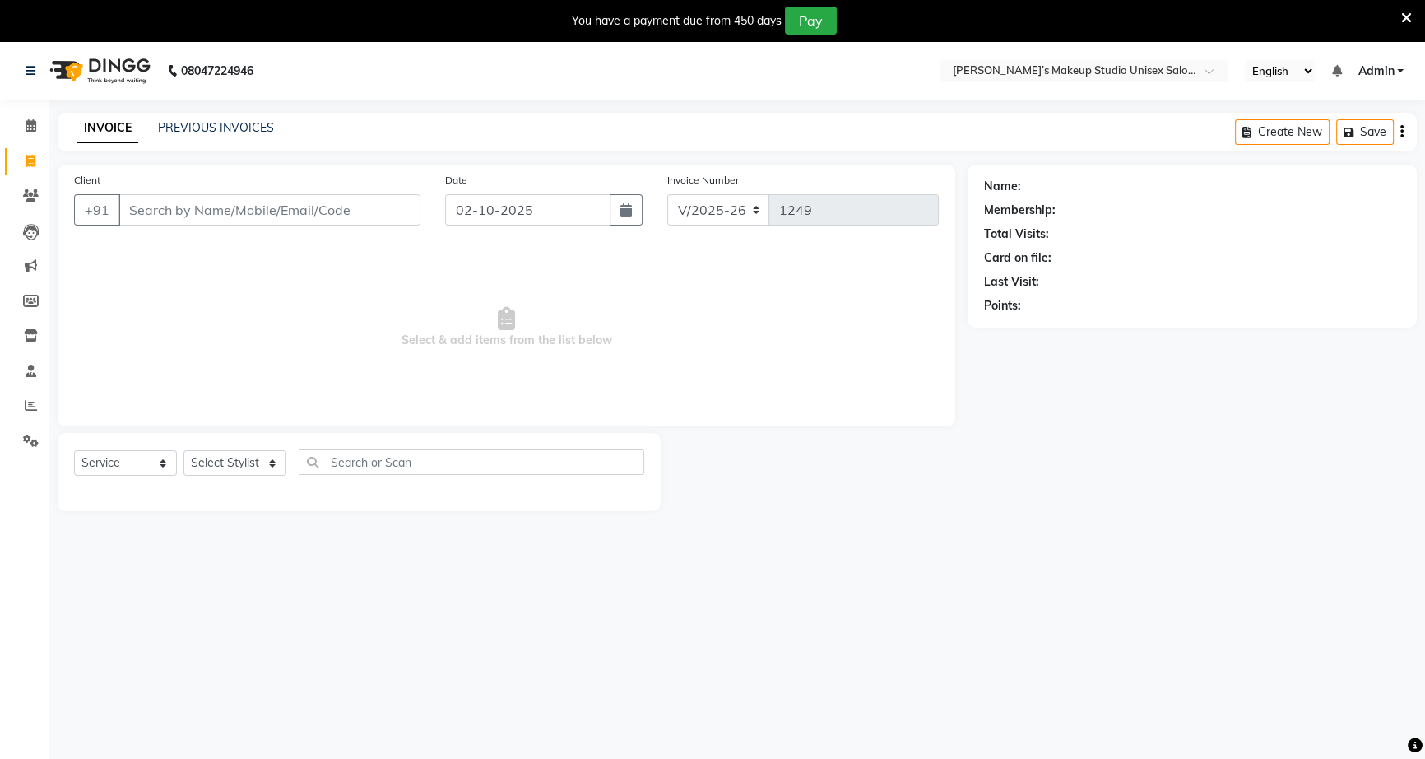
drag, startPoint x: 492, startPoint y: 317, endPoint x: 675, endPoint y: 338, distance: 183.9
click at [675, 338] on span "Select & add items from the list below" at bounding box center [506, 327] width 865 height 165
click at [766, 422] on div "Client +91 Date [DATE] Invoice Number V/2025 V/[PHONE_NUMBER] Select & add item…" at bounding box center [507, 296] width 898 height 262
click at [581, 337] on span "Select & add items from the list below" at bounding box center [506, 327] width 865 height 165
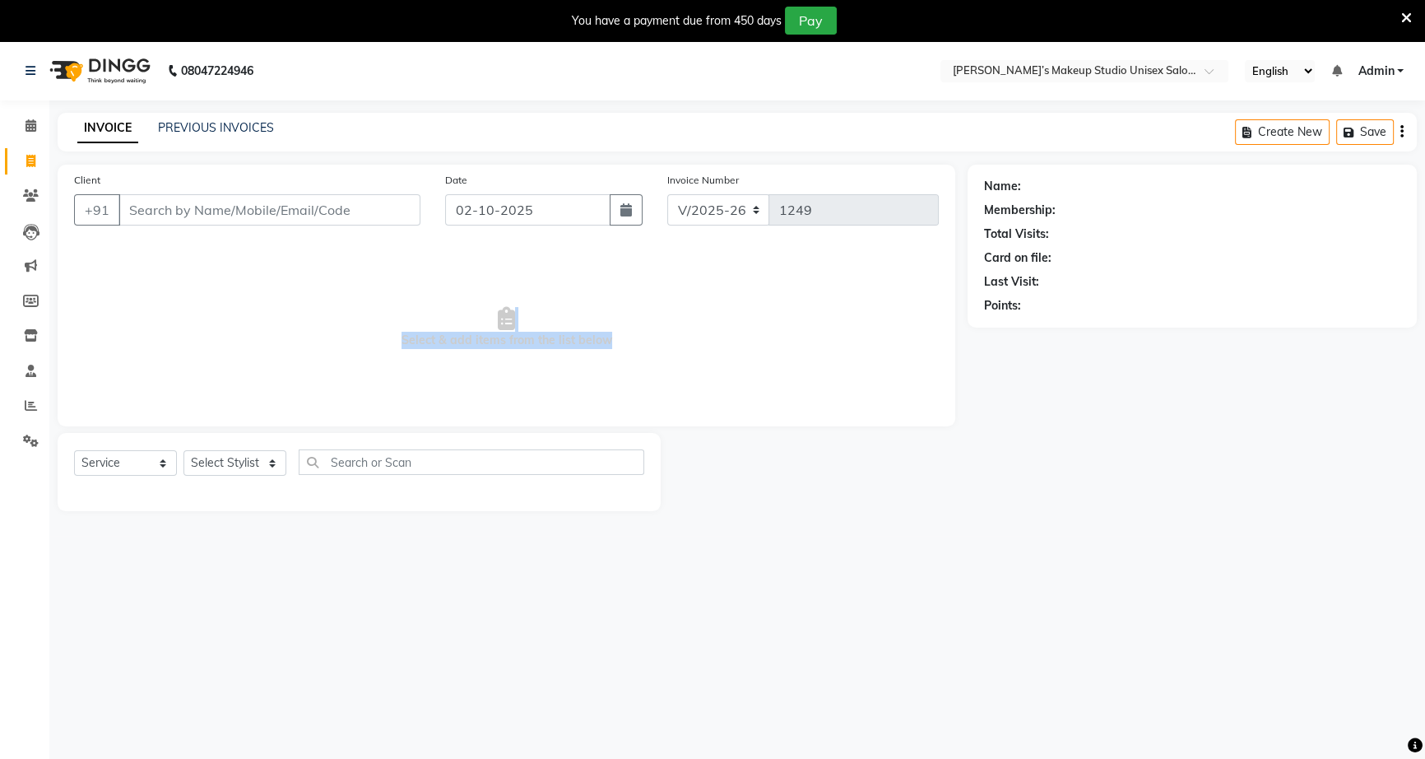
drag, startPoint x: 581, startPoint y: 337, endPoint x: 554, endPoint y: 306, distance: 41.4
click at [554, 306] on span "Select & add items from the list below" at bounding box center [506, 327] width 865 height 165
click at [623, 339] on span "Select & add items from the list below" at bounding box center [506, 327] width 865 height 165
click at [588, 364] on span "Select & add items from the list below" at bounding box center [506, 327] width 865 height 165
click at [572, 379] on span "Select & add items from the list below" at bounding box center [506, 327] width 865 height 165
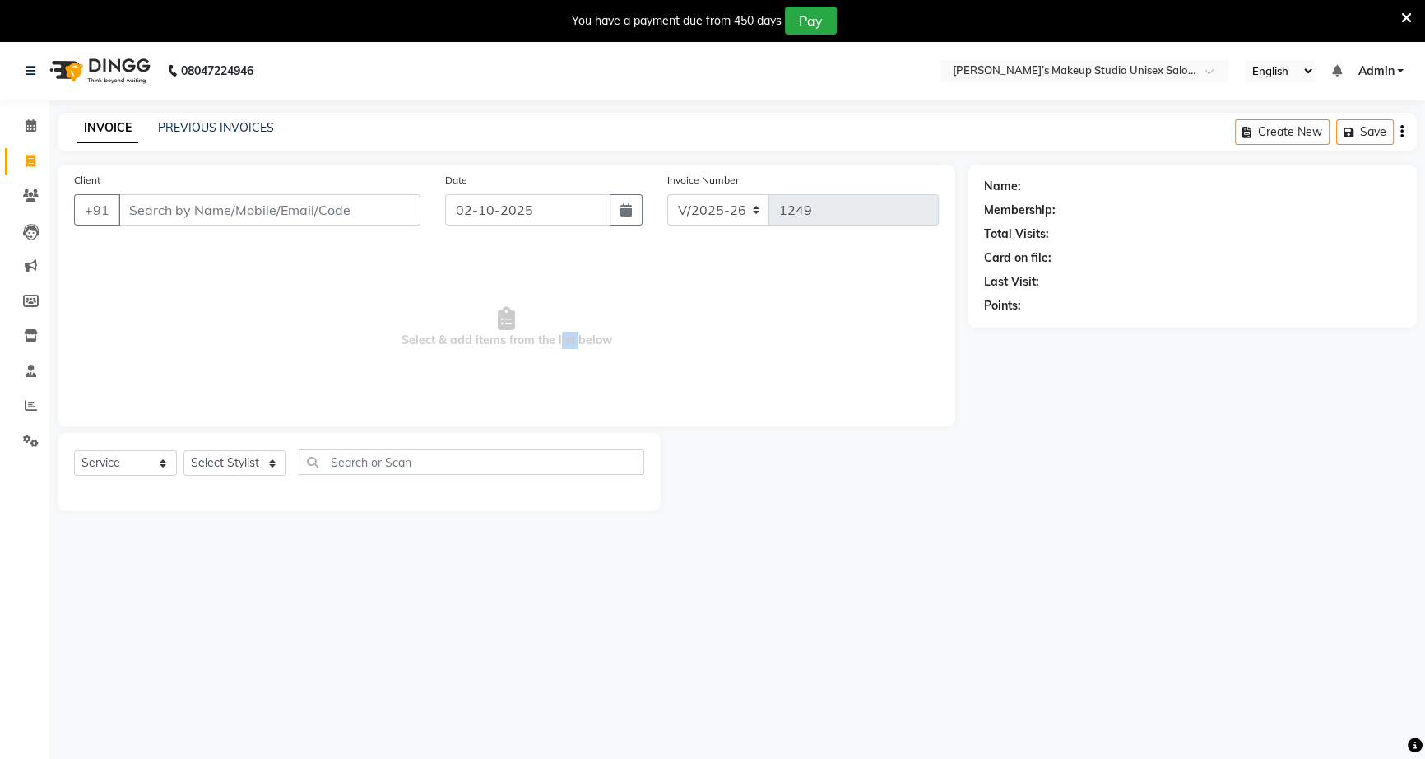
click at [517, 341] on span "Select & add items from the list below" at bounding box center [506, 327] width 865 height 165
drag, startPoint x: 467, startPoint y: 337, endPoint x: 604, endPoint y: 335, distance: 137.4
click at [604, 335] on span "Select & add items from the list below" at bounding box center [506, 327] width 865 height 165
click at [605, 335] on span "Select & add items from the list below" at bounding box center [506, 327] width 865 height 165
click at [163, 216] on input "Client" at bounding box center [269, 209] width 302 height 31
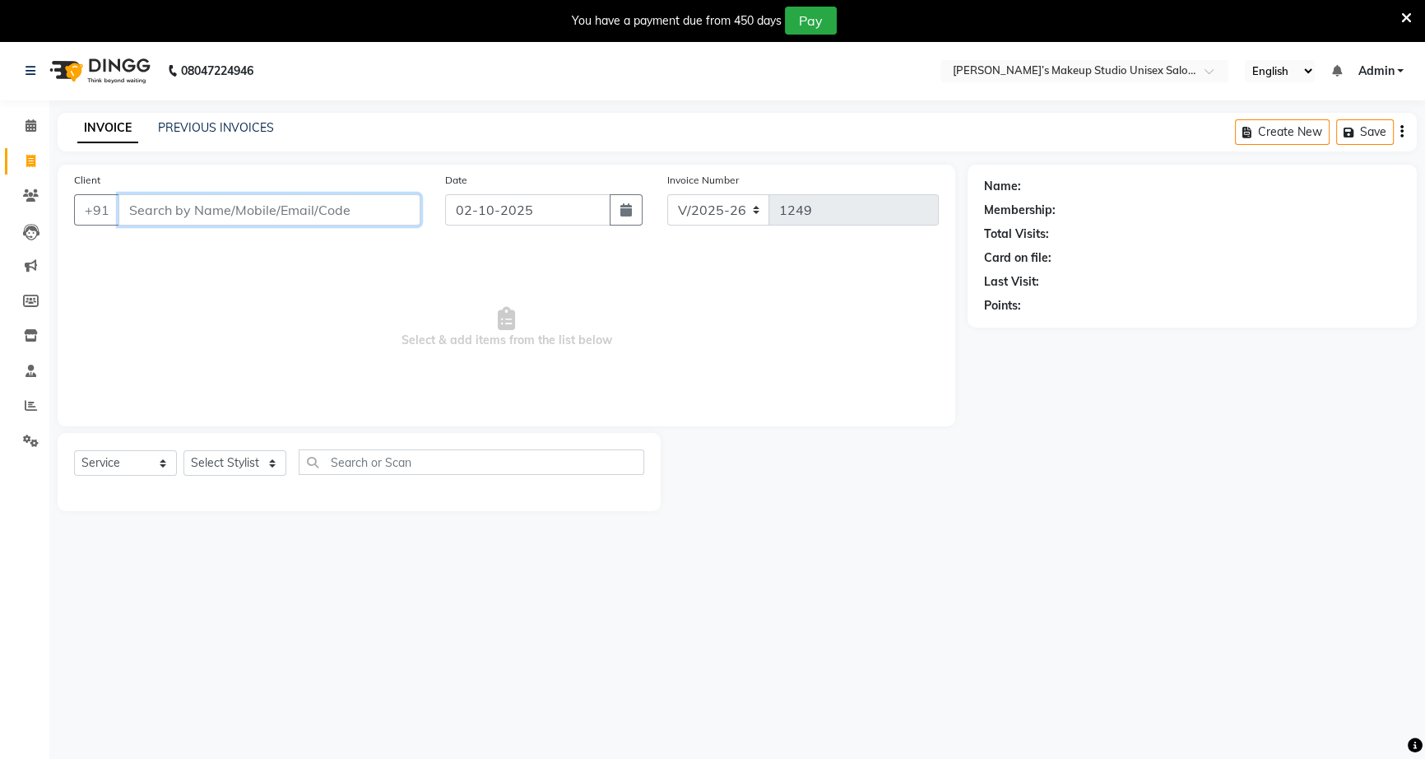
drag, startPoint x: 128, startPoint y: 212, endPoint x: 137, endPoint y: 205, distance: 11.7
click at [128, 211] on input "Client" at bounding box center [269, 209] width 302 height 31
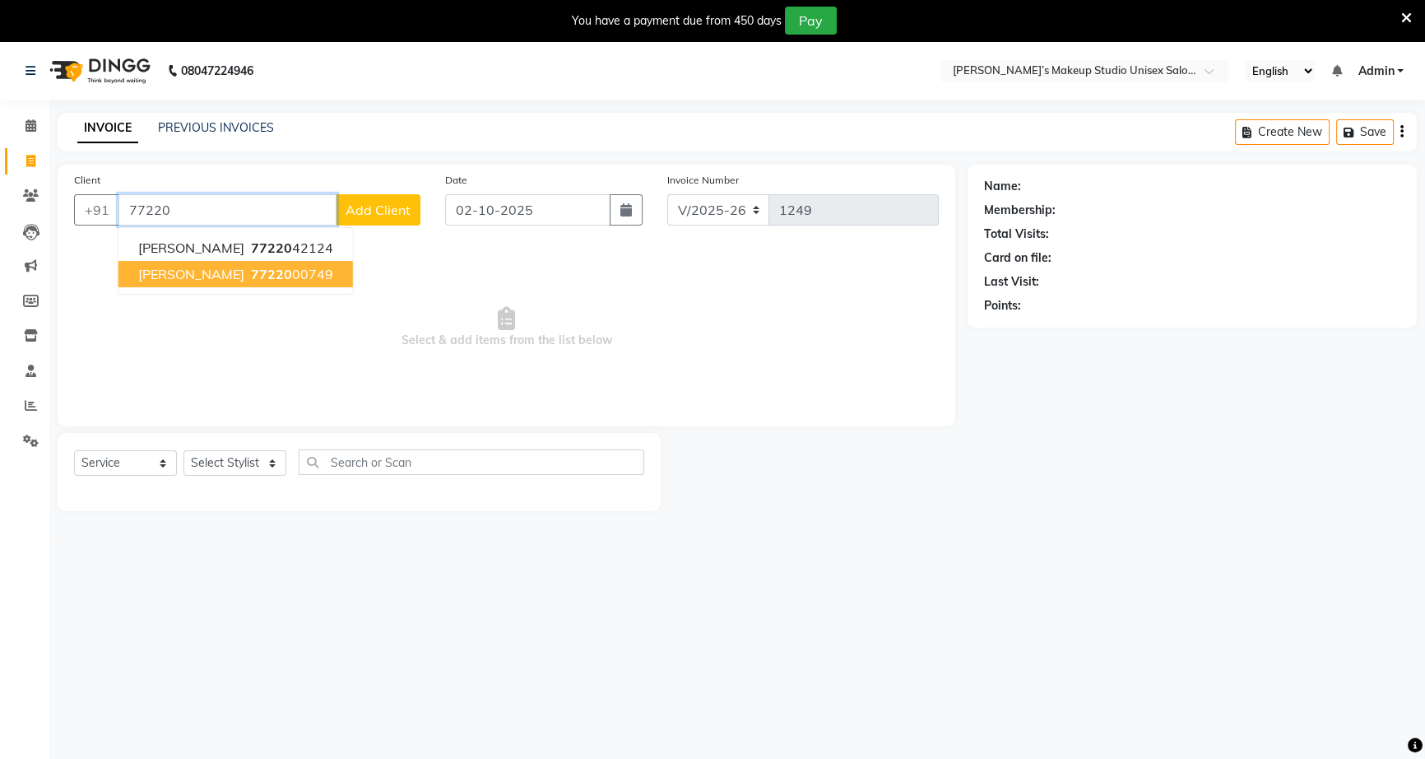
click at [163, 267] on span "[PERSON_NAME]" at bounding box center [191, 274] width 106 height 16
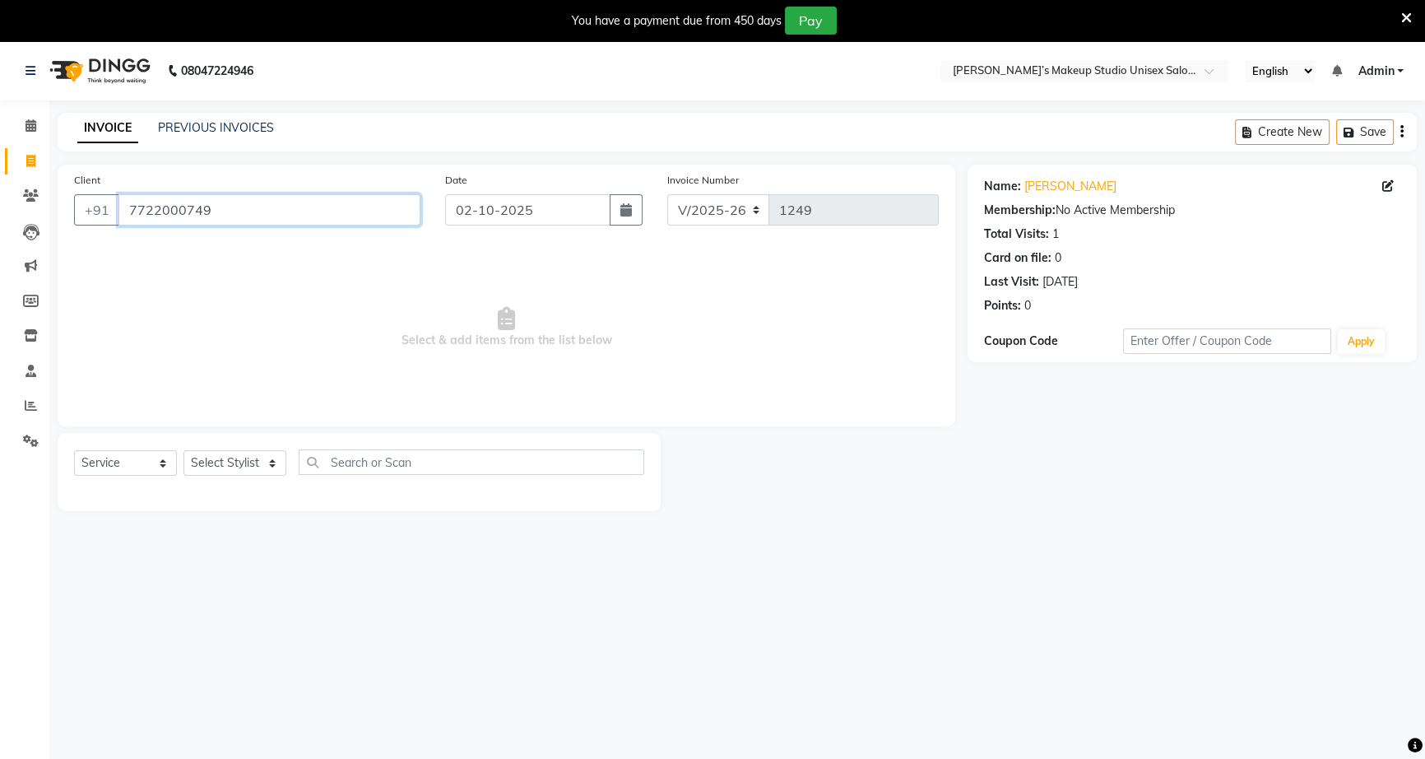
click at [255, 203] on input "7722000749" at bounding box center [269, 209] width 302 height 31
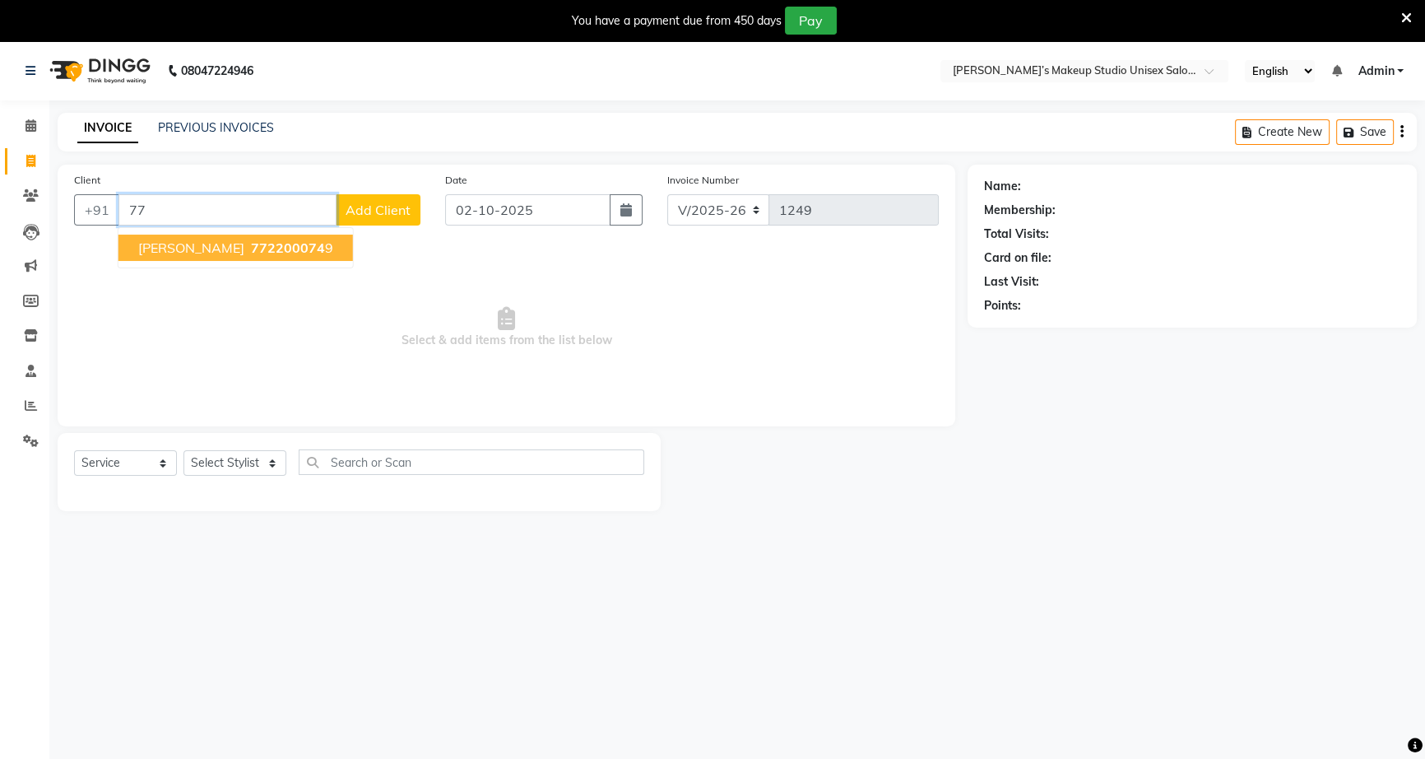
type input "7"
click at [211, 240] on span "[PERSON_NAME]" at bounding box center [191, 247] width 106 height 16
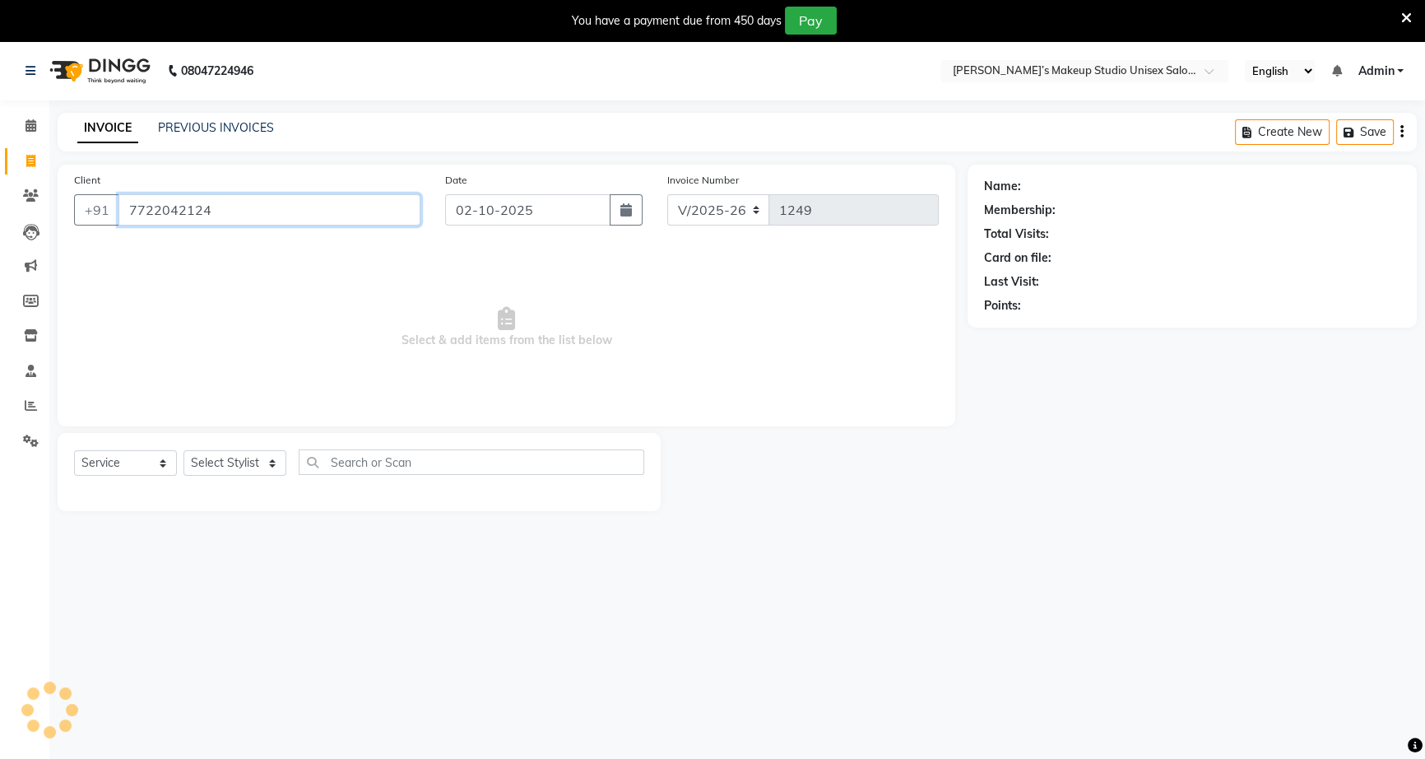
type input "7722042124"
click at [251, 467] on select "Select Stylist [PERSON_NAME] [PERSON_NAME] [PERSON_NAME] [PERSON_NAME] rekha sn…" at bounding box center [235, 463] width 103 height 26
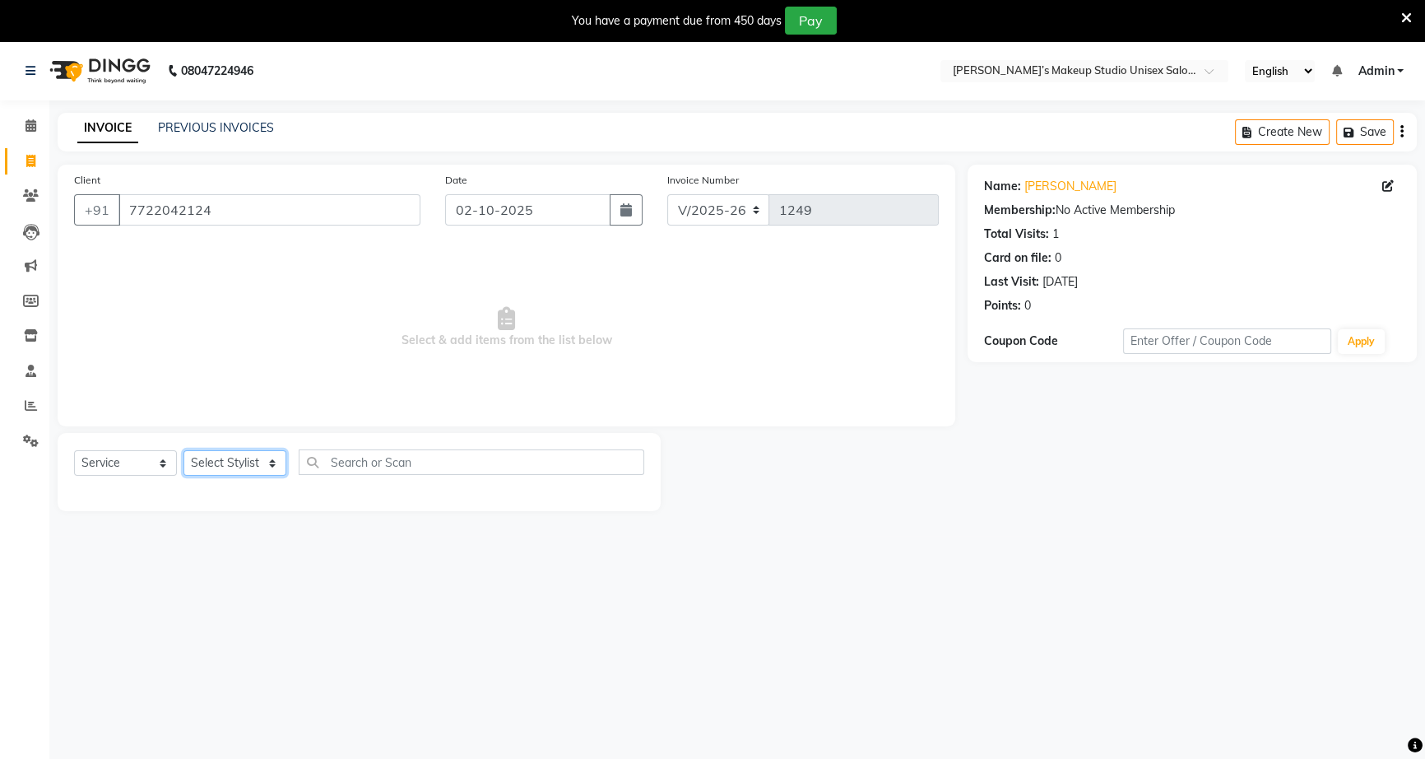
select select "60553"
click at [184, 450] on select "Select Stylist [PERSON_NAME] [PERSON_NAME] [PERSON_NAME] [PERSON_NAME] rekha sn…" at bounding box center [235, 463] width 103 height 26
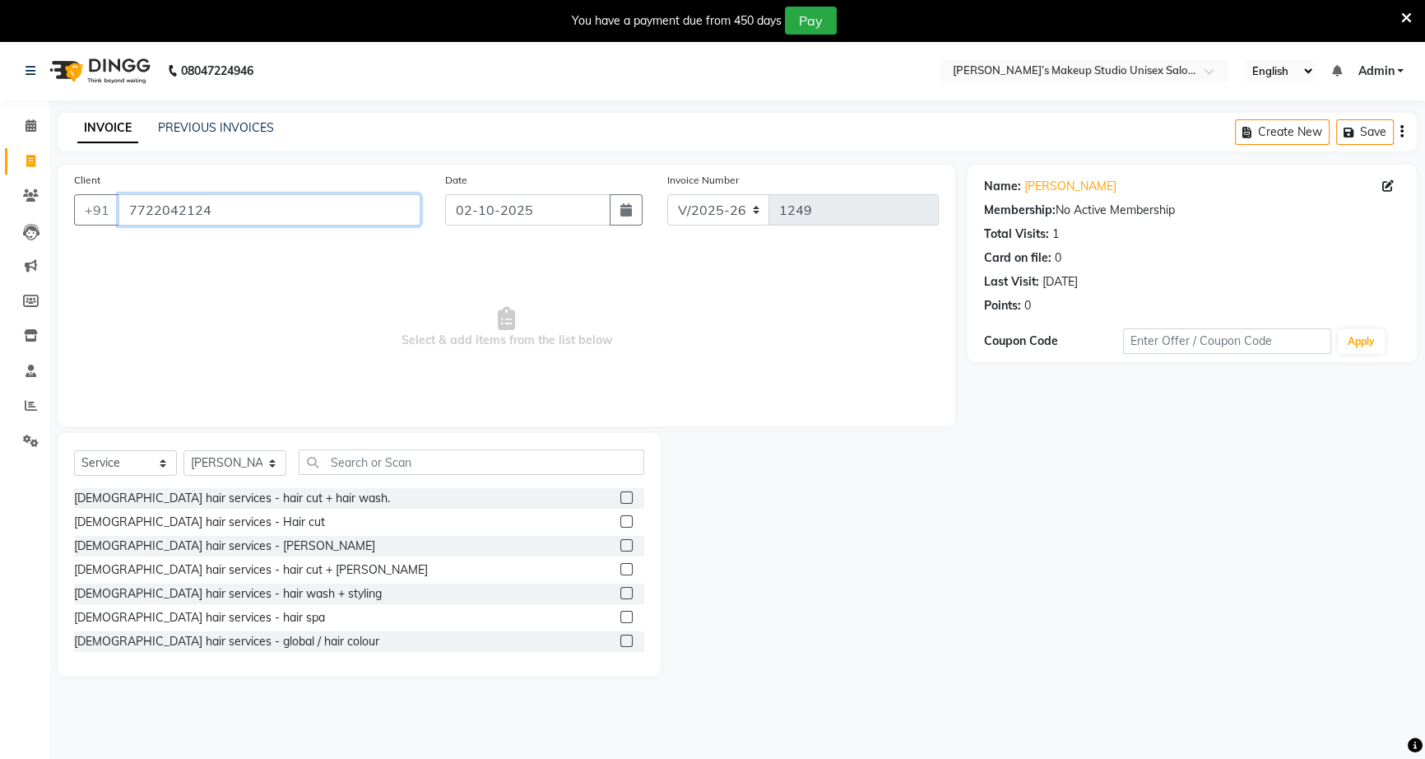
click at [215, 213] on input "7722042124" at bounding box center [269, 209] width 302 height 31
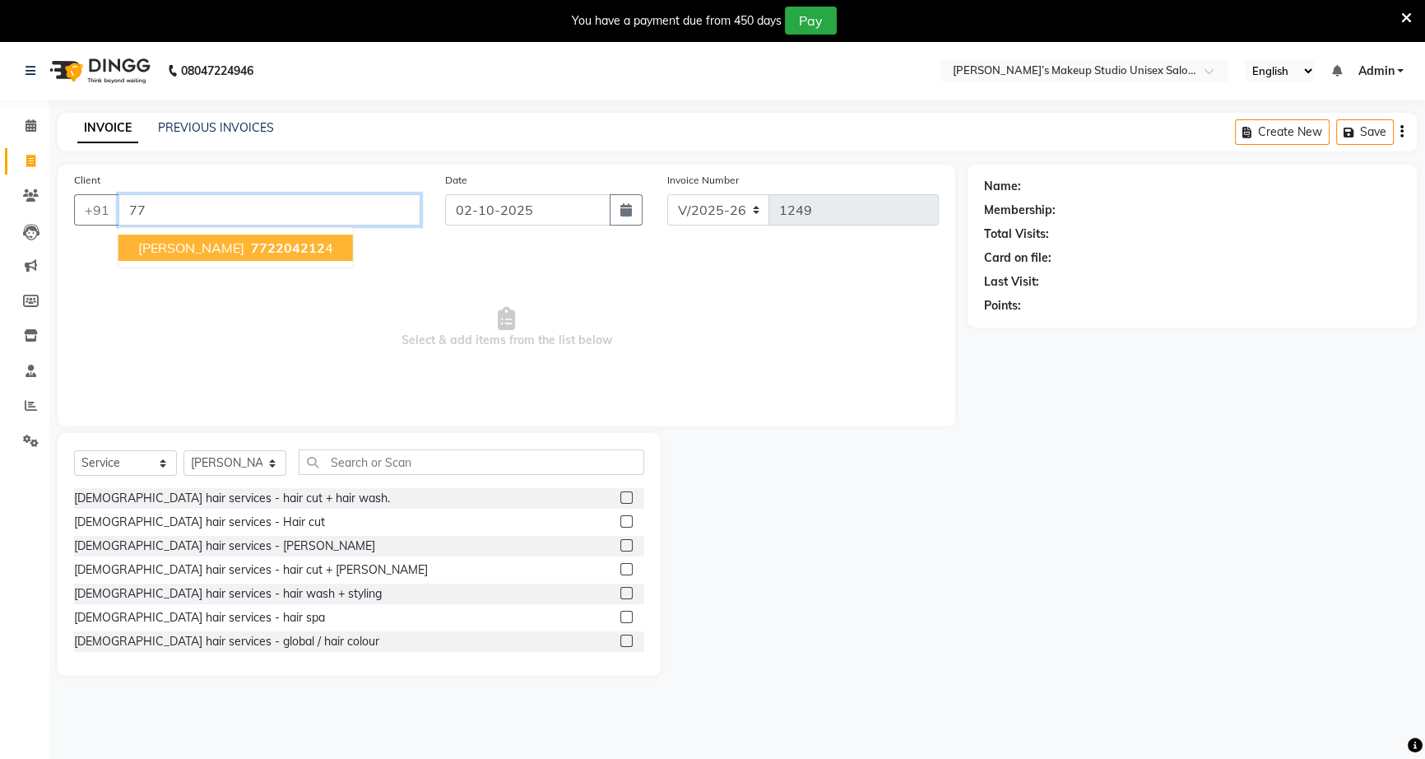
type input "7"
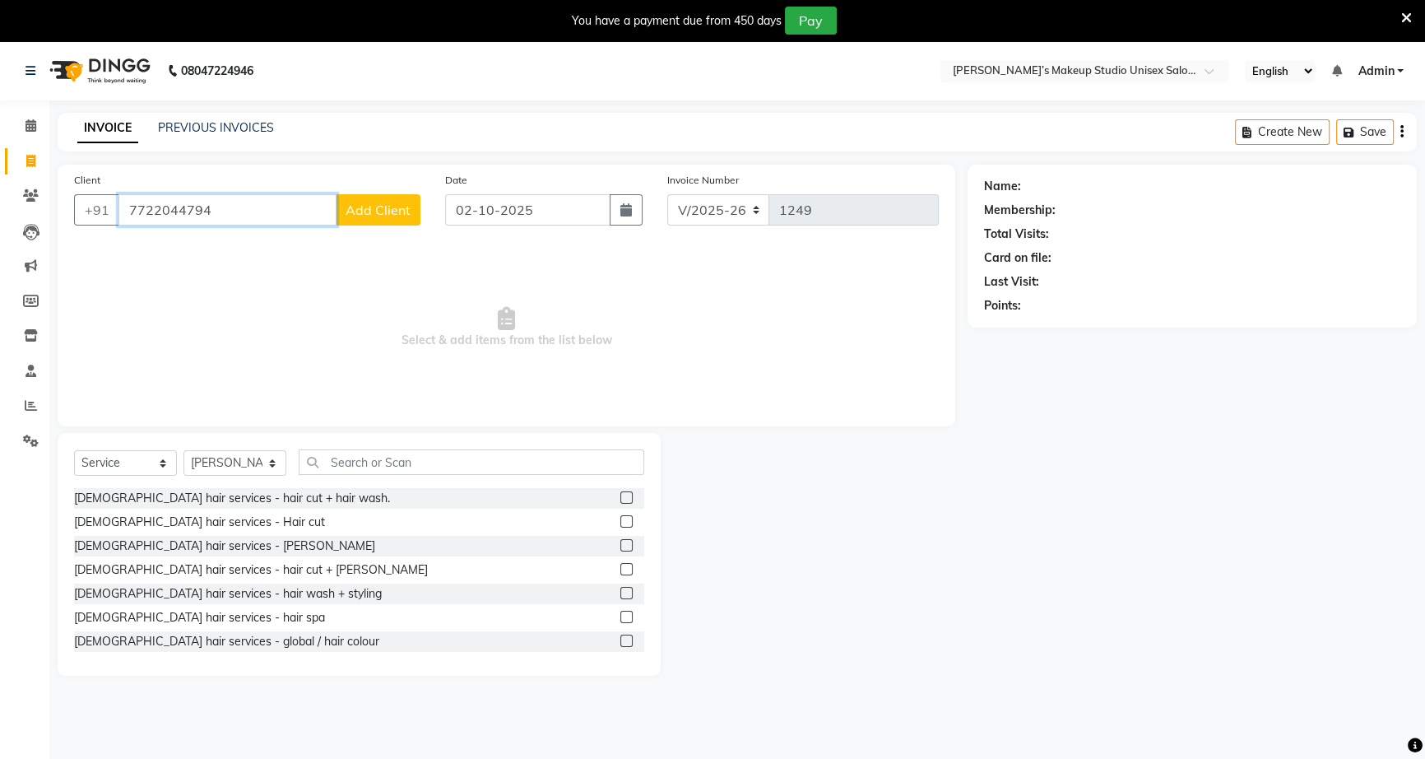
type input "7722044794"
click at [346, 193] on div "Client [PHONE_NUMBER] Add Client" at bounding box center [247, 204] width 371 height 67
click at [366, 212] on span "Add Client" at bounding box center [378, 210] width 65 height 16
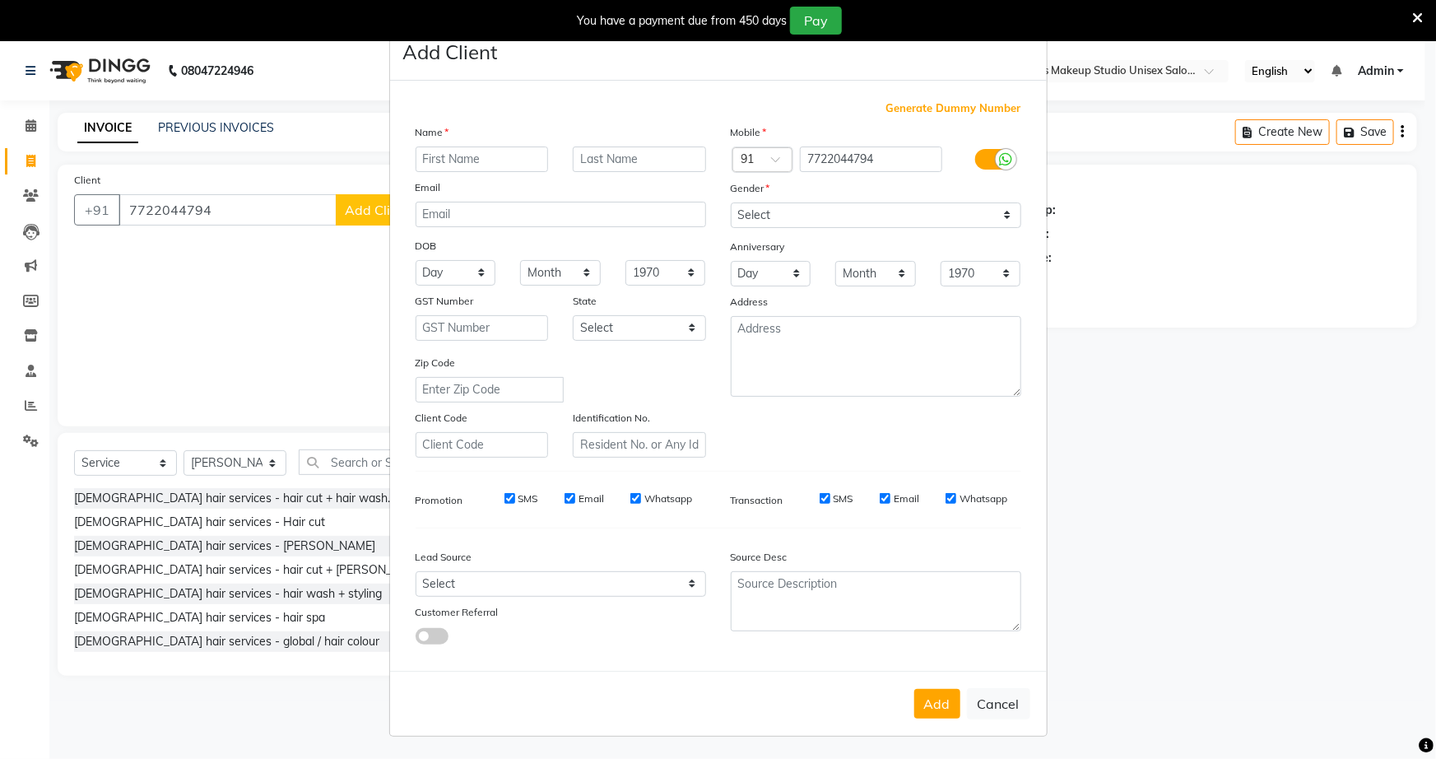
click at [477, 165] on input "text" at bounding box center [482, 159] width 133 height 26
click at [217, 205] on ngb-modal-window "Add Client Generate Dummy Number Name Email DOB Day 01 02 03 04 05 06 07 08 09 …" at bounding box center [718, 379] width 1436 height 759
drag, startPoint x: 220, startPoint y: 203, endPoint x: 846, endPoint y: 625, distance: 755.2
click at [225, 207] on ngb-modal-window "Add Client Generate Dummy Number Name Email DOB Day 01 02 03 04 05 06 07 08 09 …" at bounding box center [718, 379] width 1436 height 759
click at [1008, 705] on button "Cancel" at bounding box center [998, 703] width 63 height 31
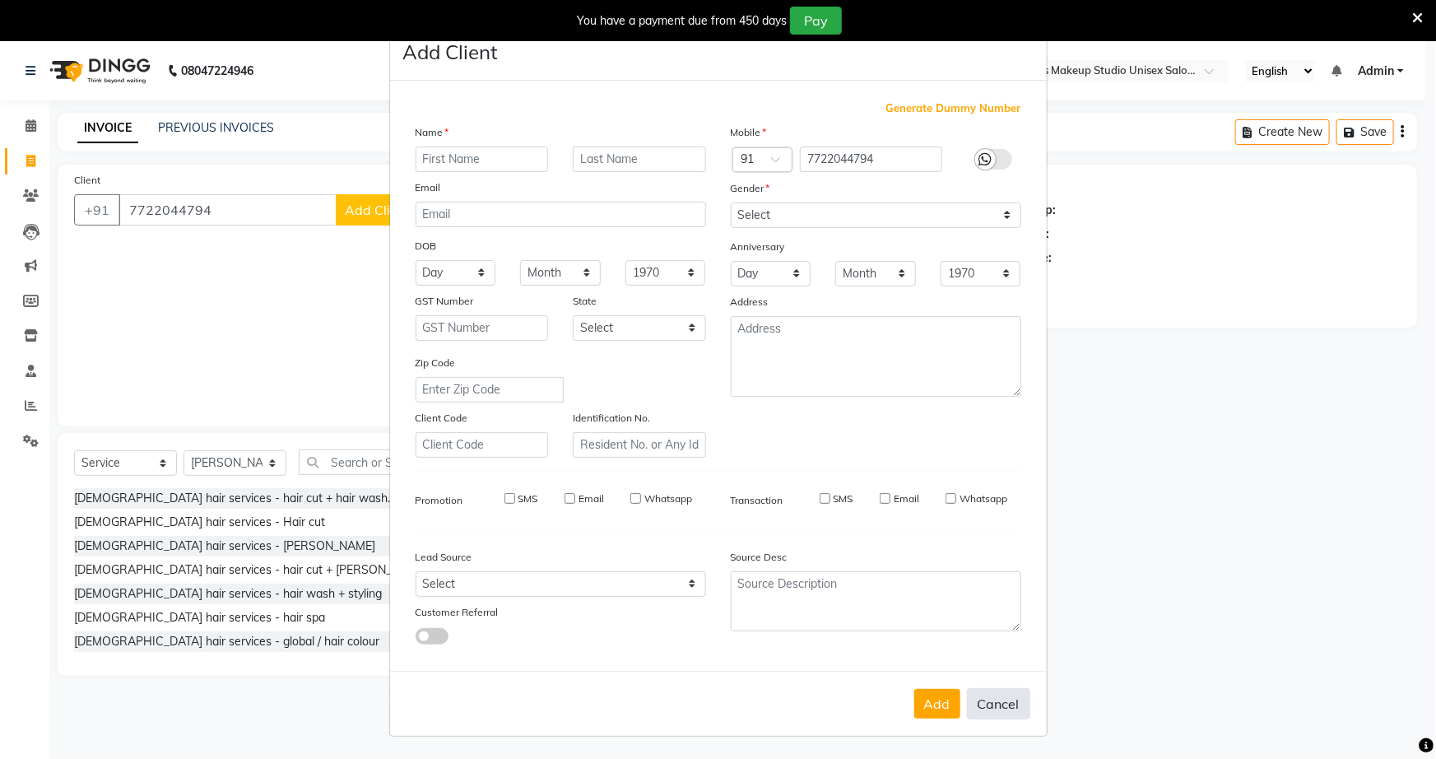
select select
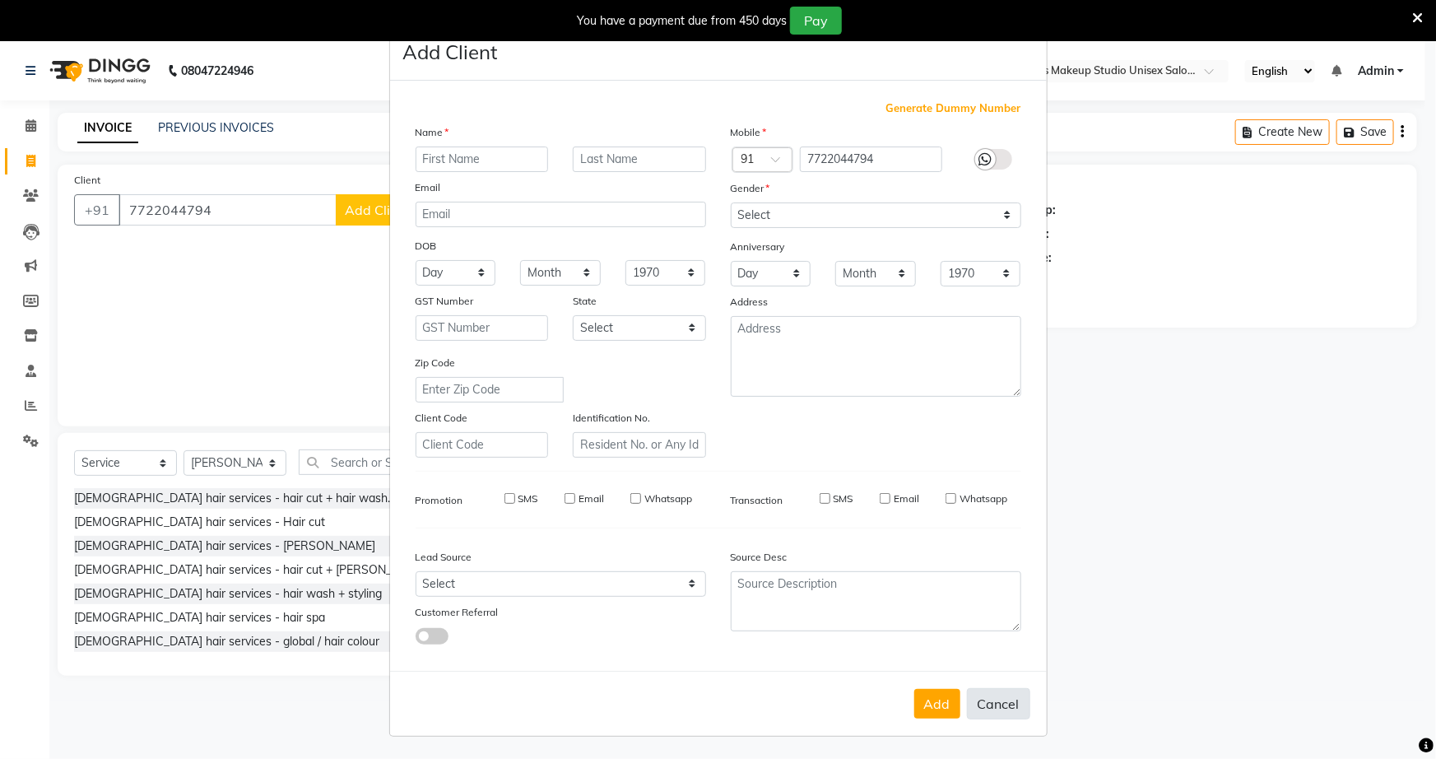
select select
checkbox input "false"
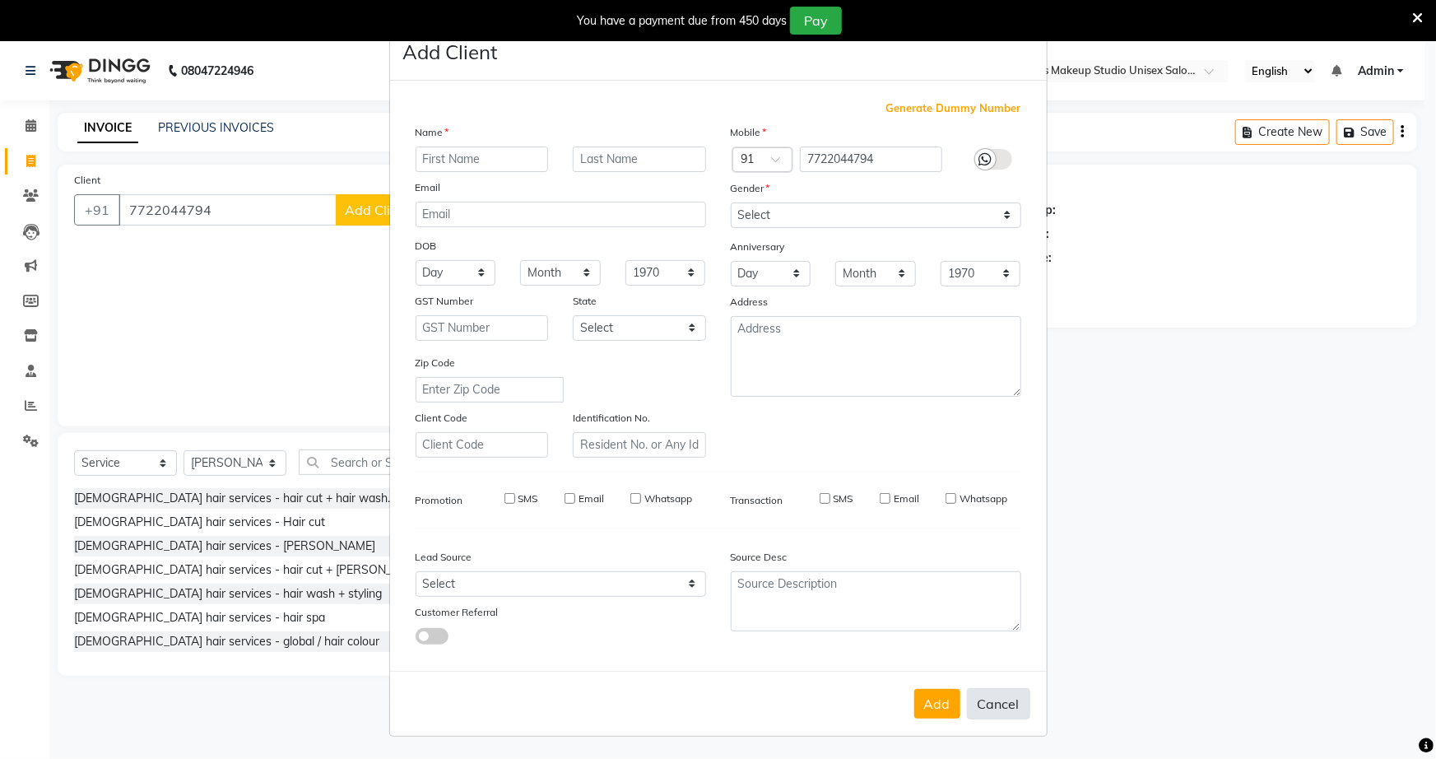
checkbox input "false"
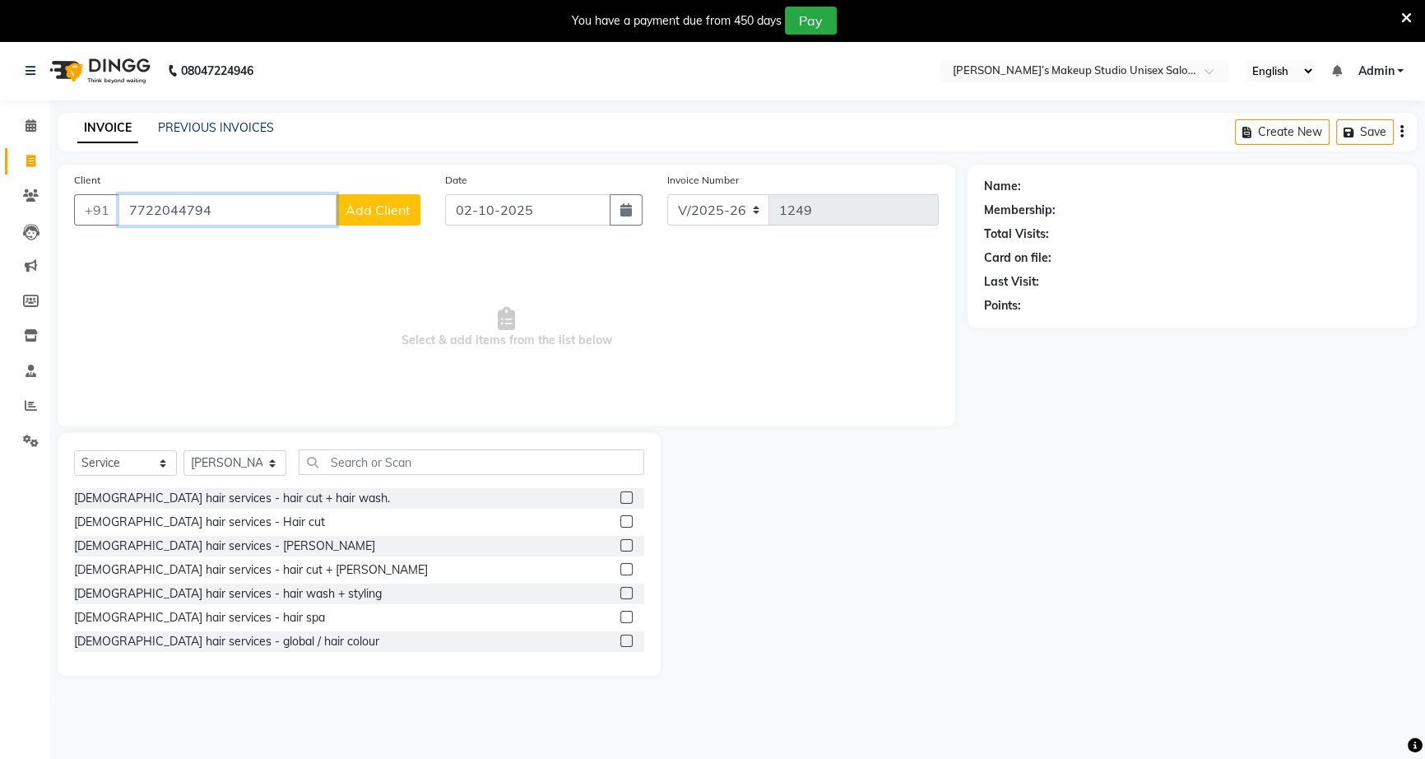
click at [221, 216] on input "7722044794" at bounding box center [227, 209] width 218 height 31
type input "7"
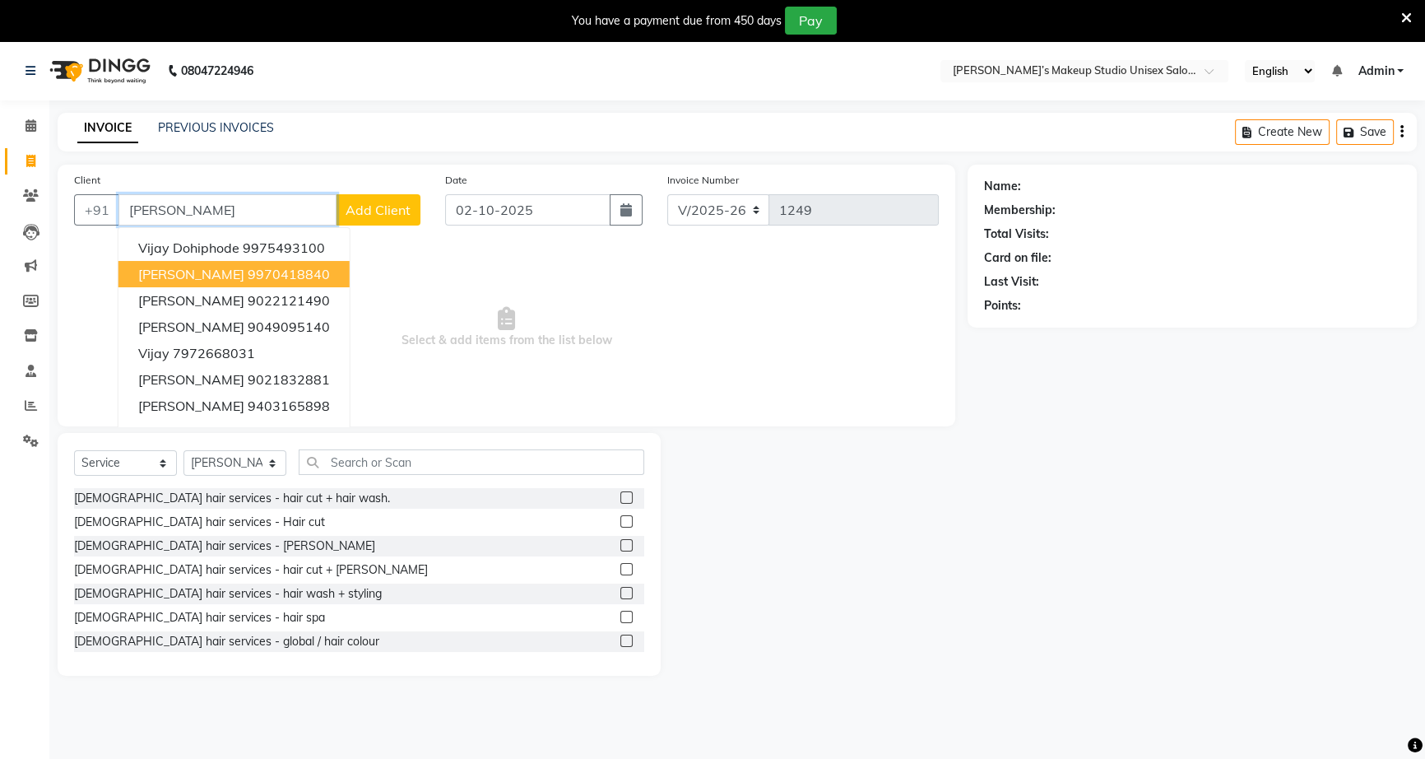
click at [258, 264] on button "[PERSON_NAME] 9970418840" at bounding box center [233, 274] width 231 height 26
type input "9970418840"
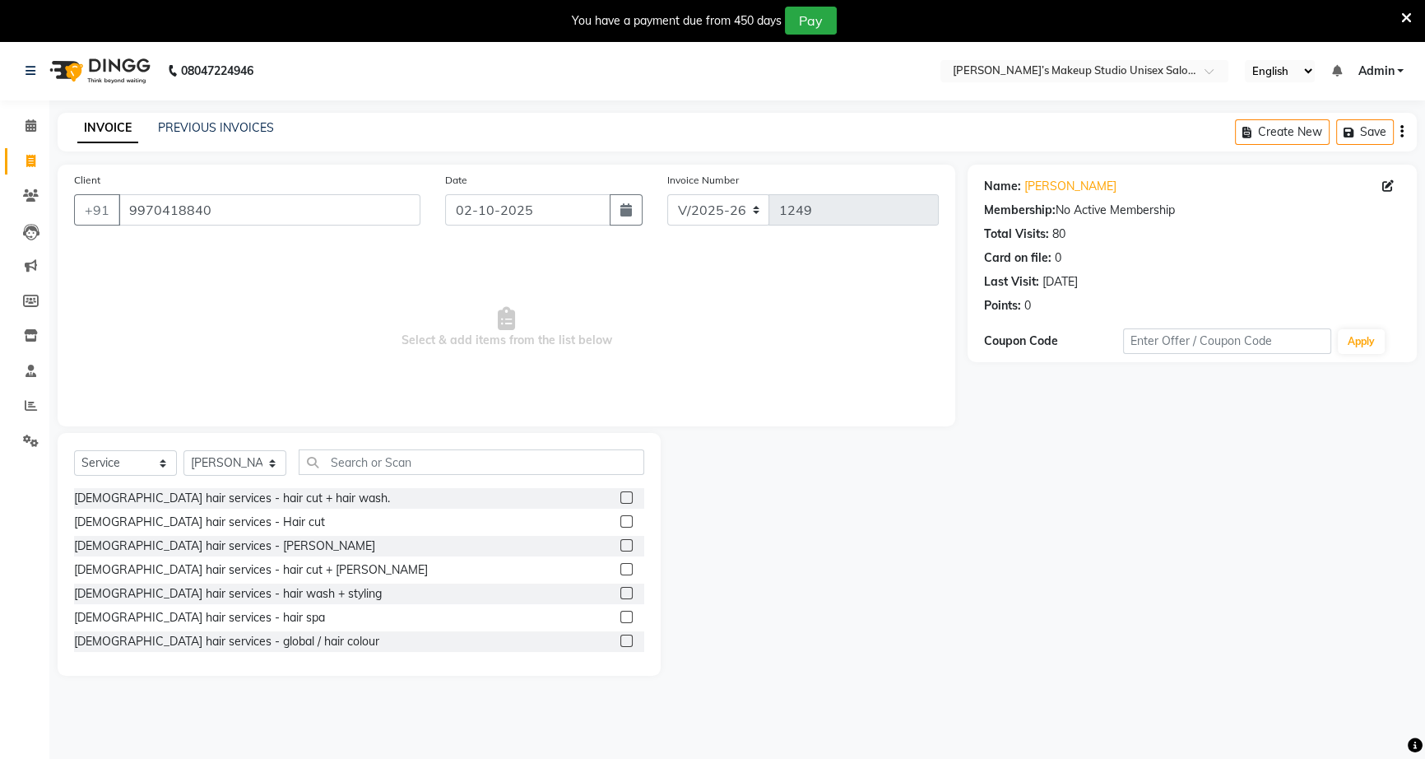
click at [620, 518] on label at bounding box center [626, 521] width 12 height 12
click at [620, 518] on input "checkbox" at bounding box center [625, 522] width 11 height 11
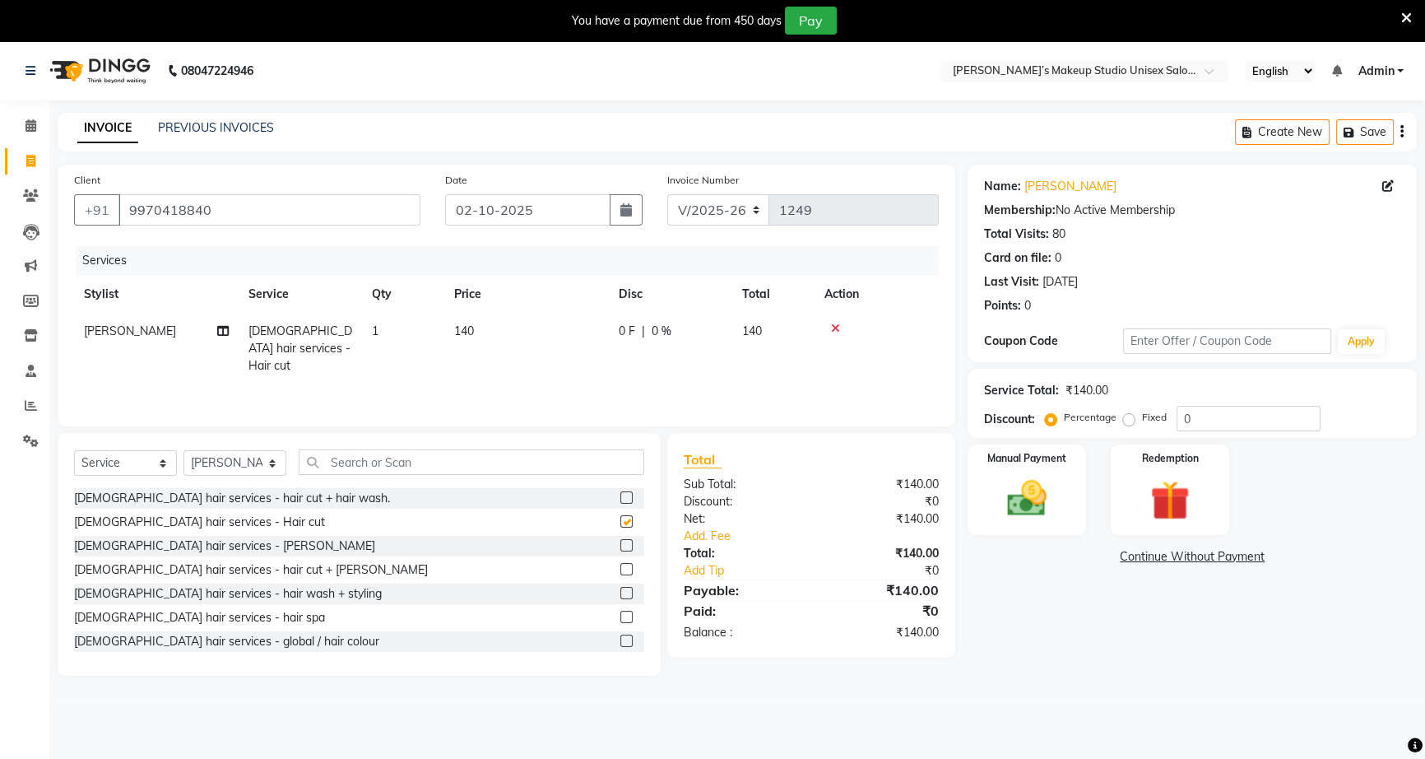
checkbox input "false"
click at [652, 328] on span "0 %" at bounding box center [662, 331] width 20 height 17
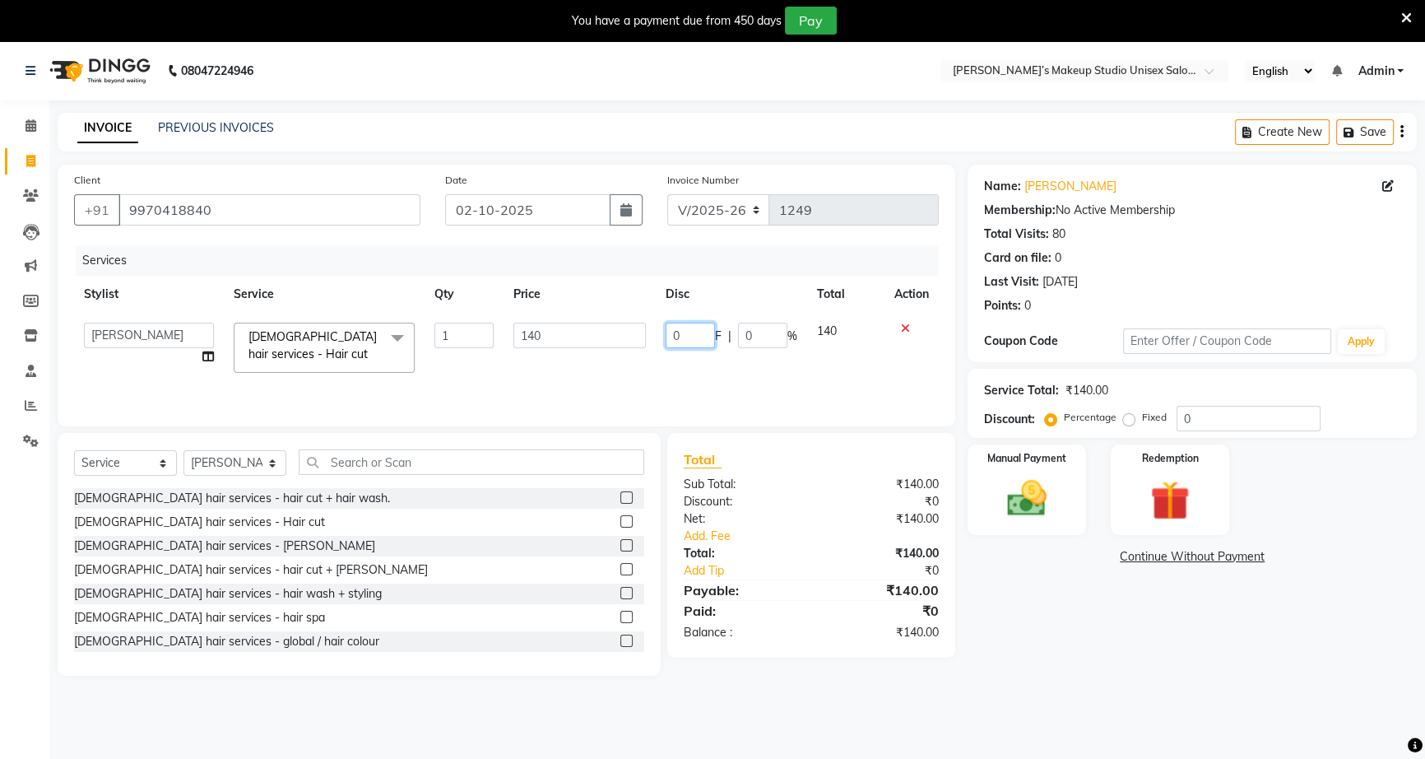
click at [667, 336] on input "0" at bounding box center [690, 336] width 49 height 26
type input "40"
click at [620, 545] on label at bounding box center [626, 545] width 12 height 12
click at [620, 545] on input "checkbox" at bounding box center [625, 546] width 11 height 11
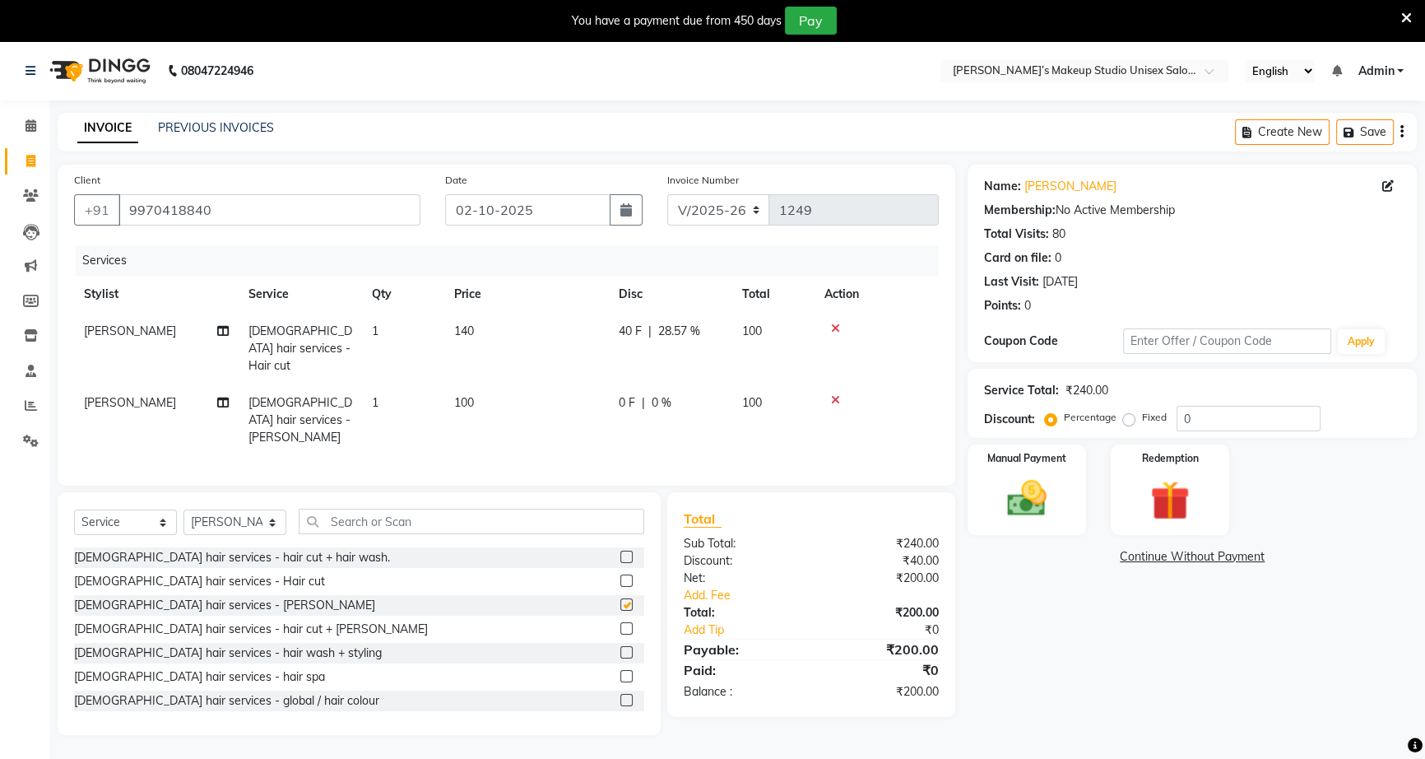
checkbox input "false"
click at [645, 394] on div "0 F | 0 %" at bounding box center [671, 402] width 104 height 17
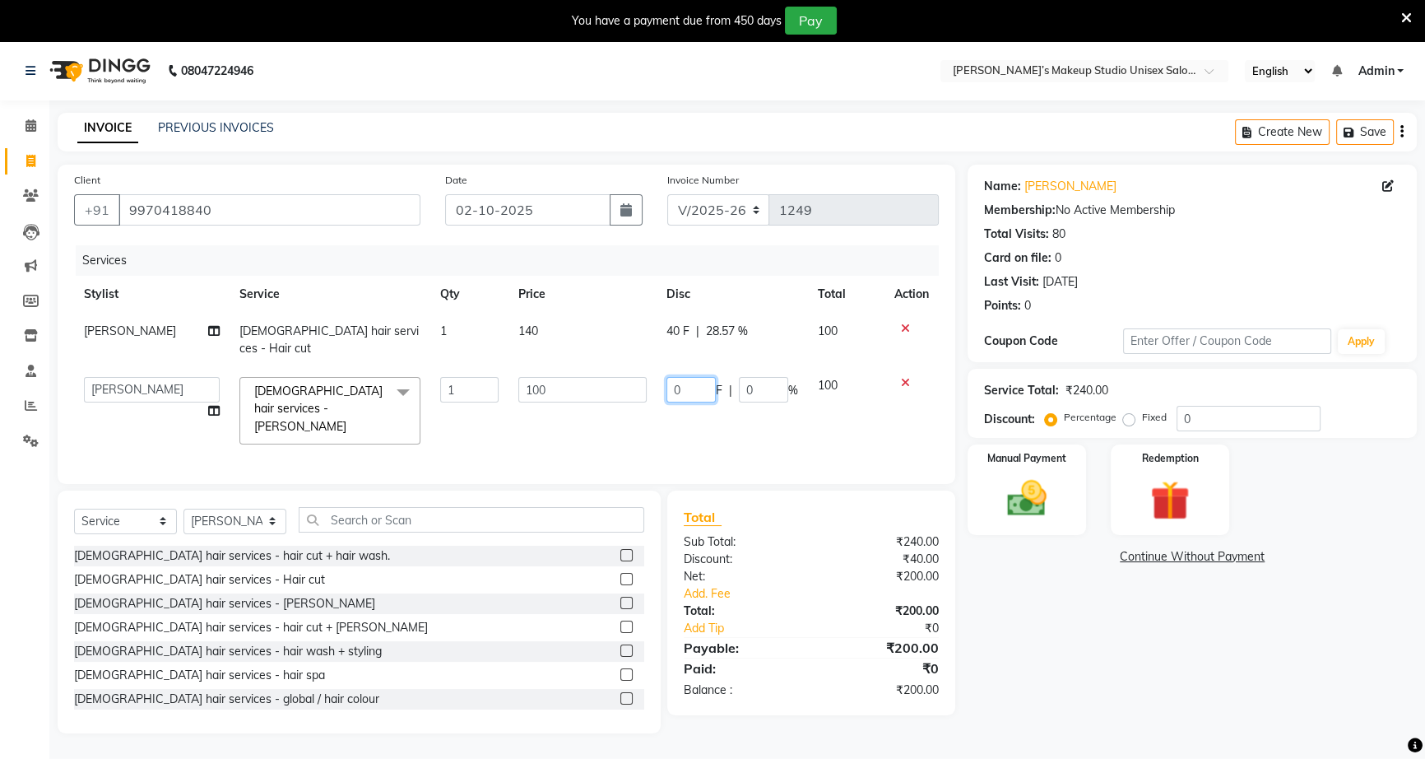
click at [667, 377] on input "0" at bounding box center [691, 390] width 49 height 26
type input "40"
click at [1052, 446] on div "Manual Payment" at bounding box center [1026, 490] width 123 height 94
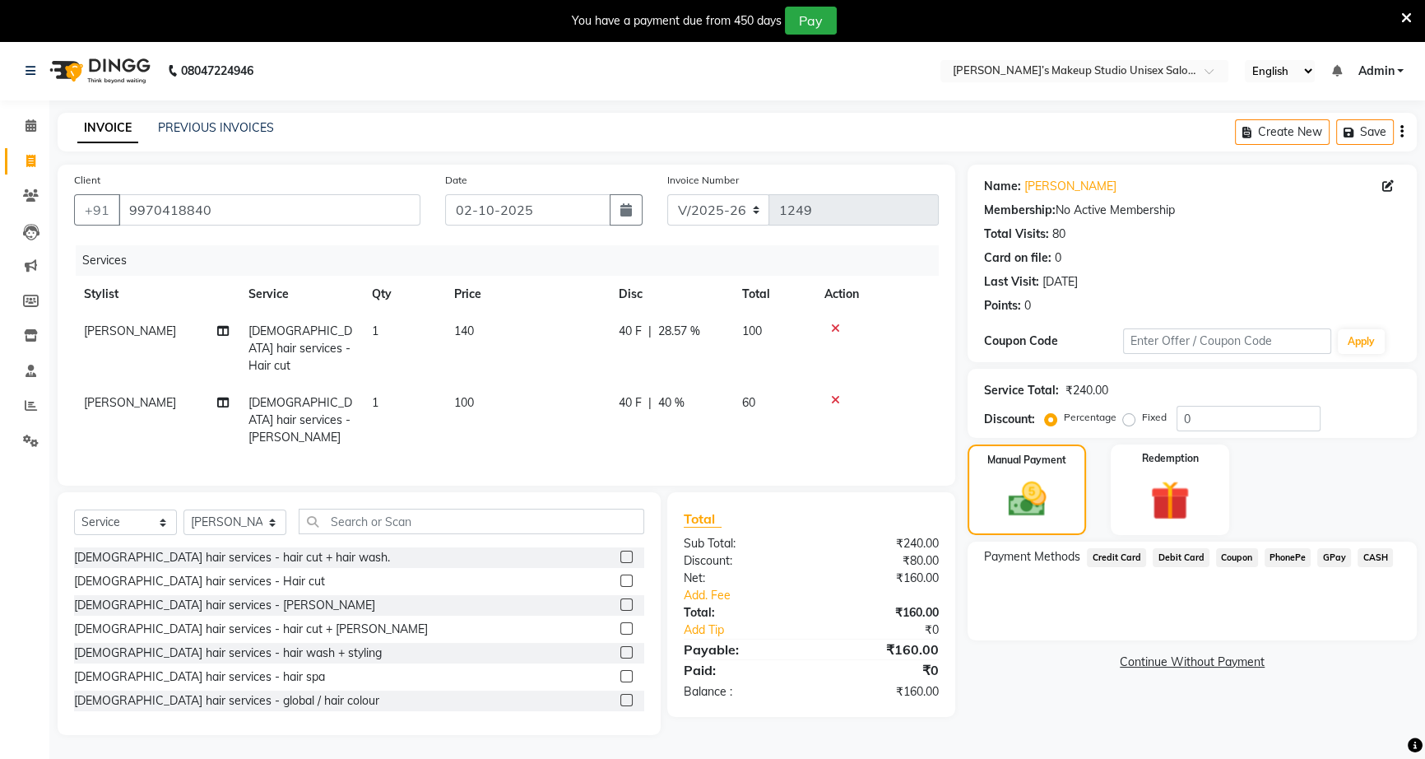
click at [1275, 555] on span "PhonePe" at bounding box center [1288, 557] width 47 height 19
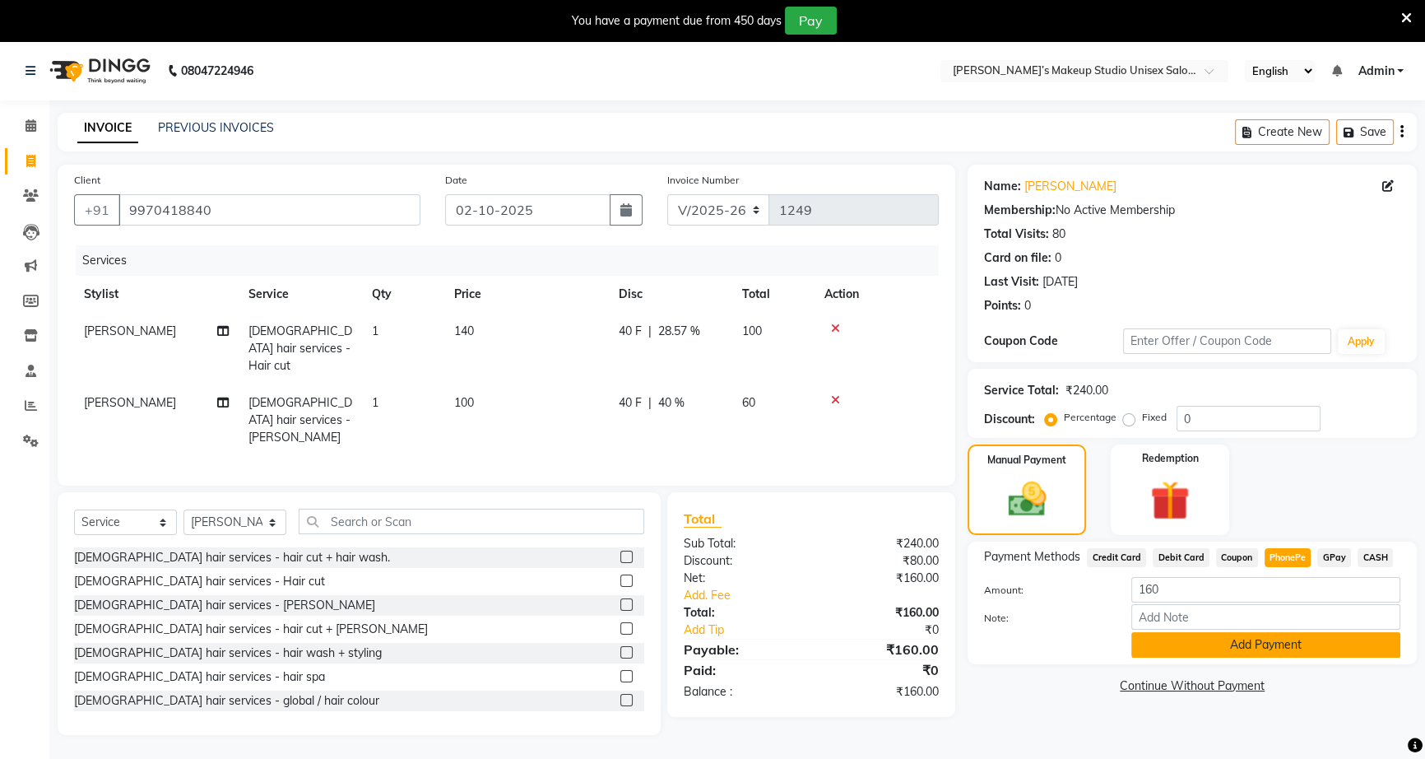
click at [1317, 641] on button "Add Payment" at bounding box center [1265, 645] width 269 height 26
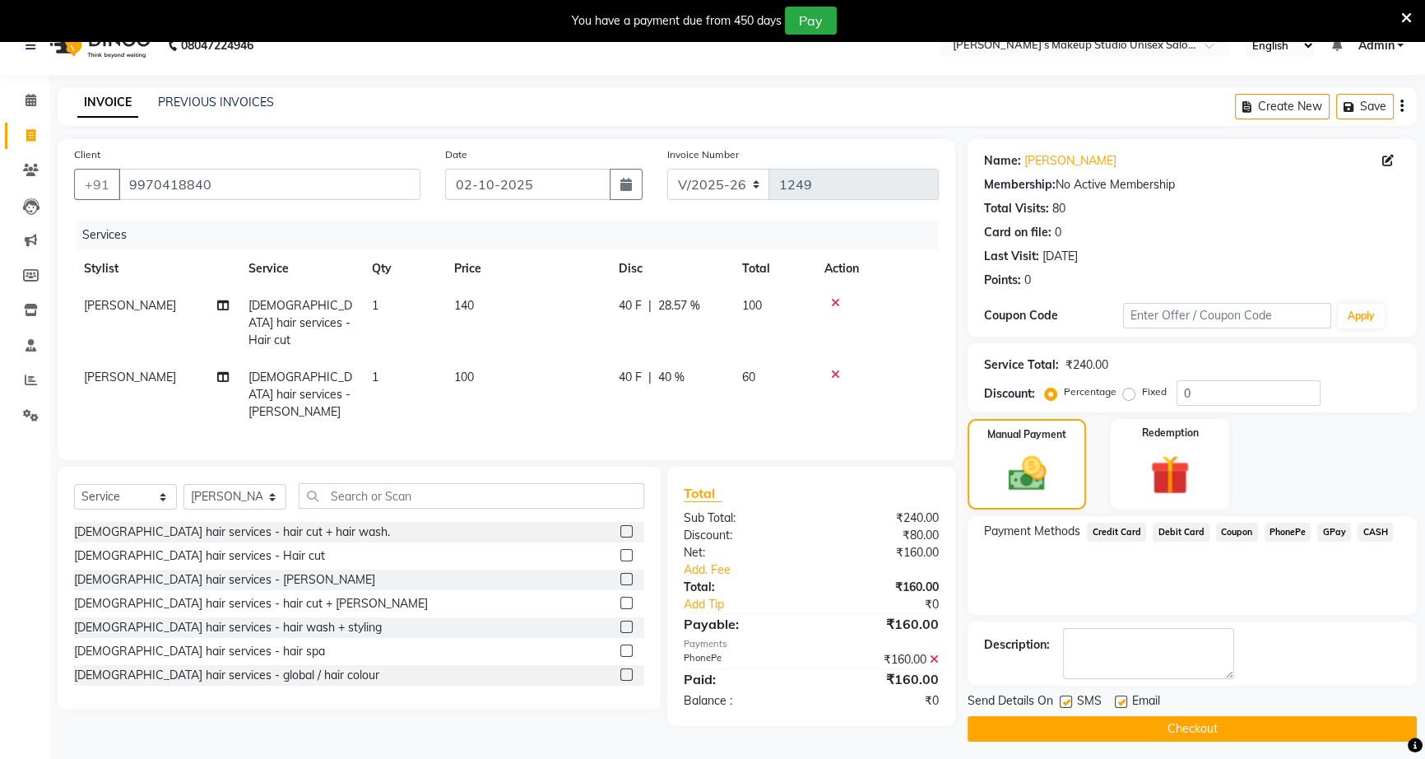
scroll to position [41, 0]
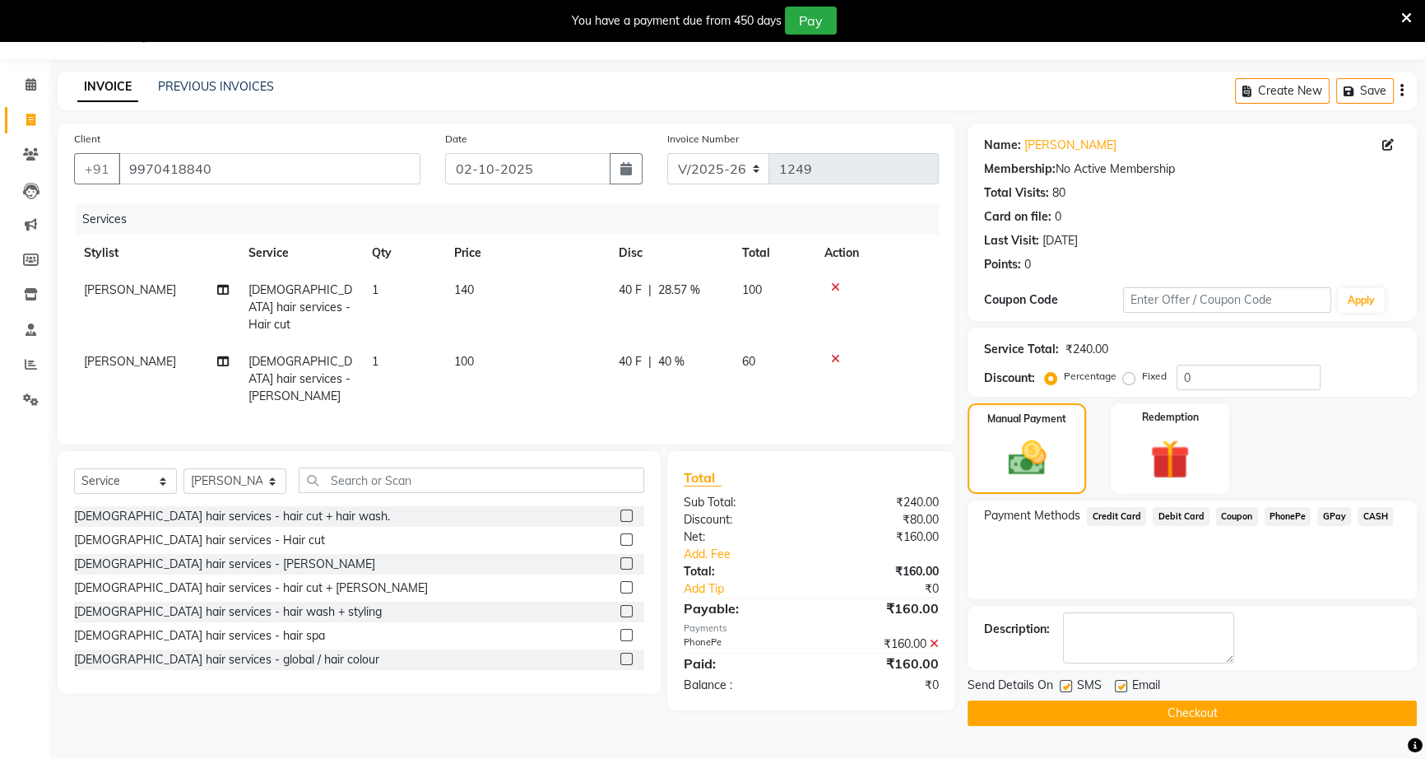
click at [1313, 711] on button "Checkout" at bounding box center [1192, 713] width 449 height 26
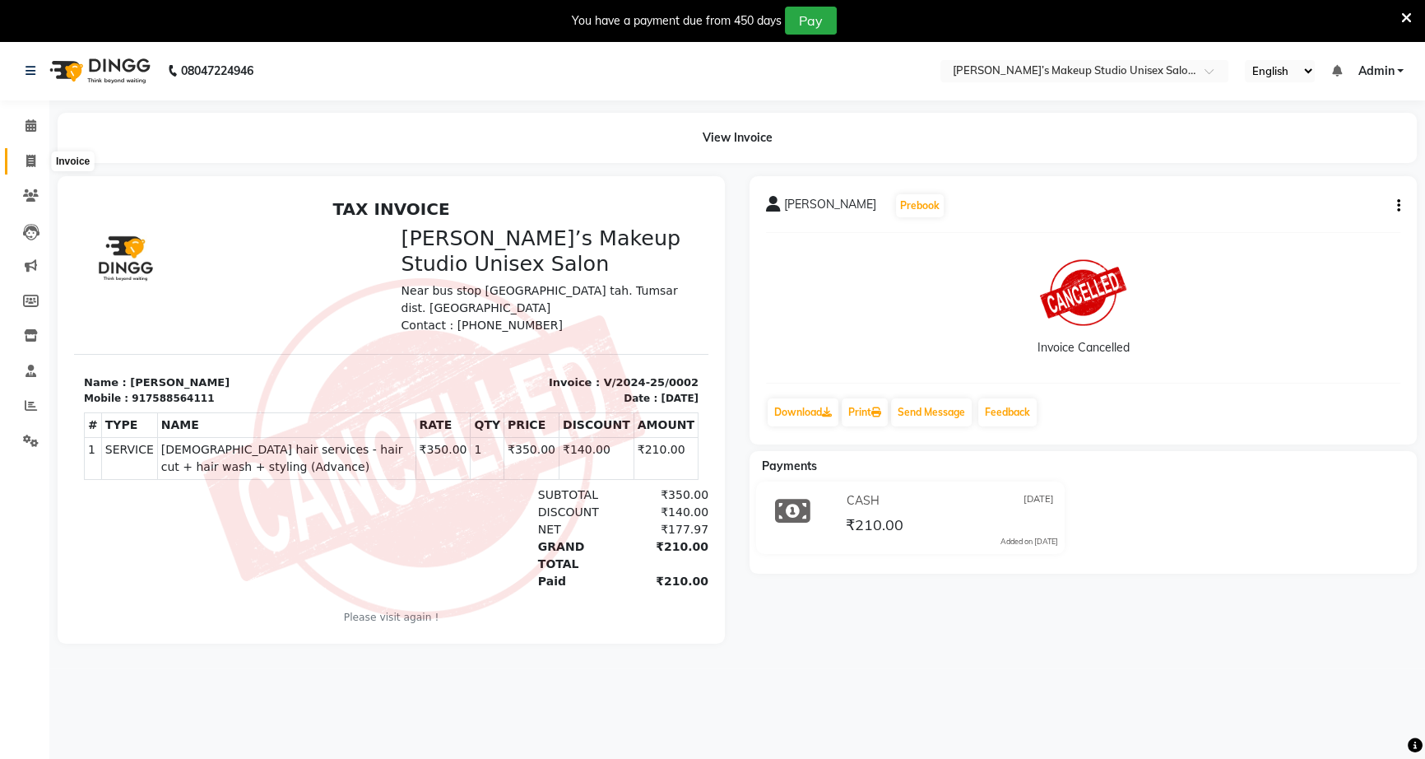
click at [26, 160] on icon at bounding box center [30, 161] width 9 height 12
select select "service"
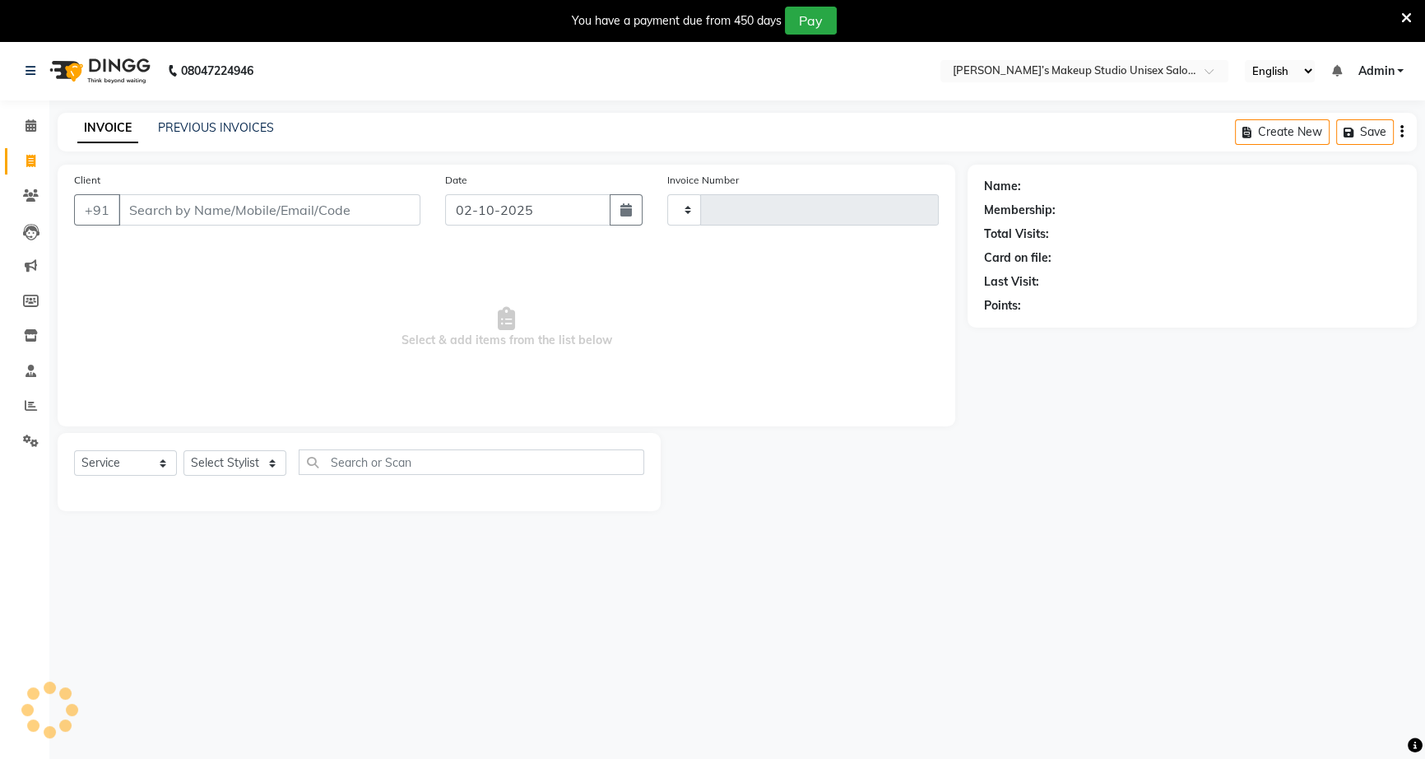
scroll to position [41, 0]
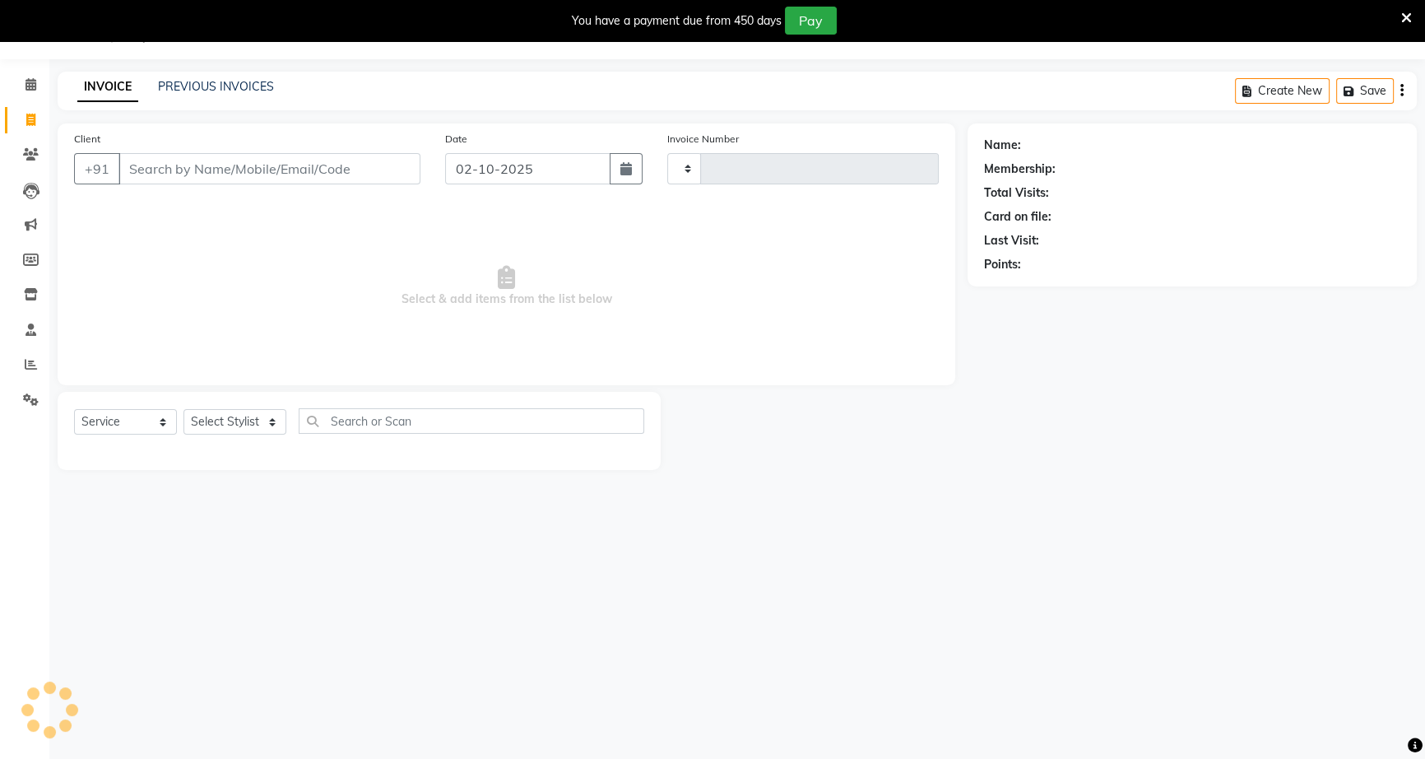
type input "1250"
select select "6543"
click at [19, 123] on span at bounding box center [30, 120] width 29 height 19
select select "service"
type input "1250"
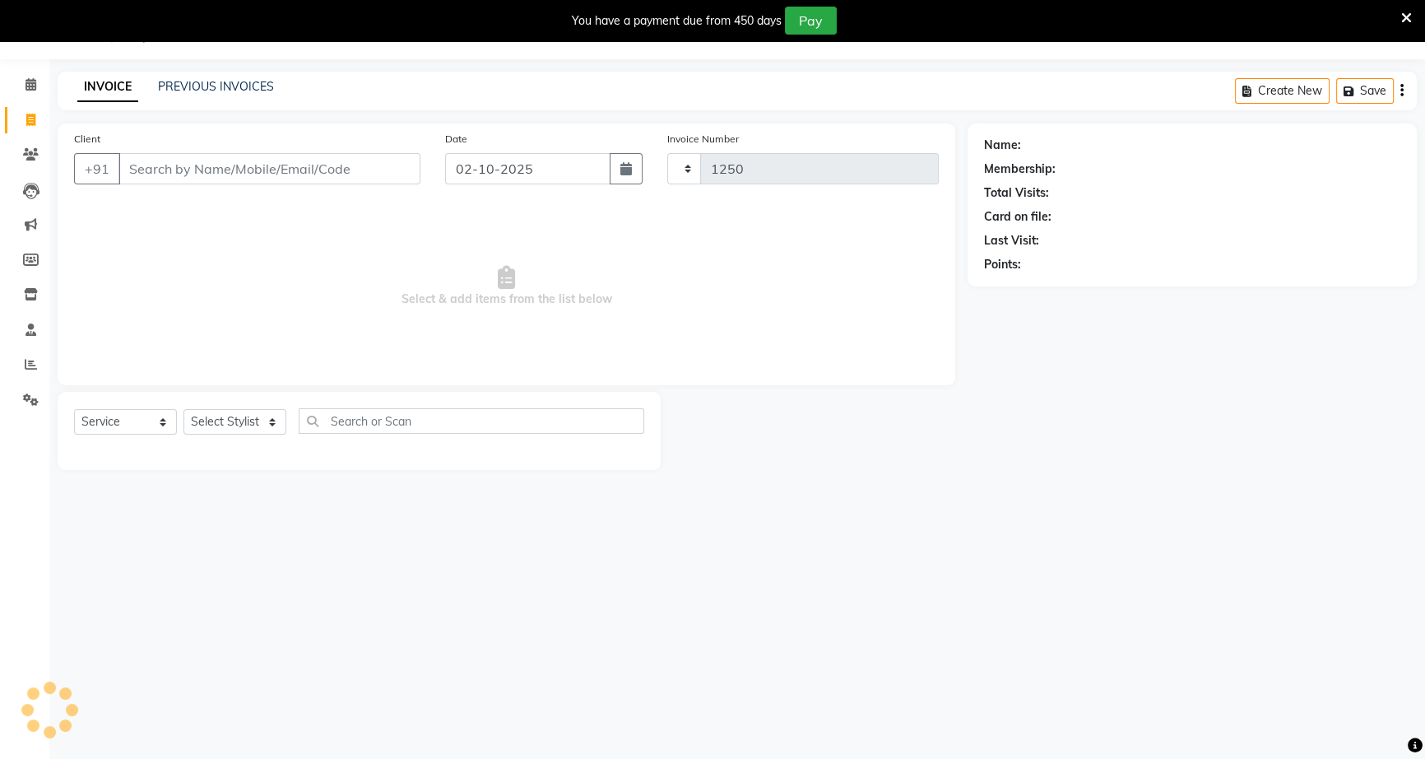
select select "6543"
click at [22, 84] on span at bounding box center [30, 85] width 29 height 19
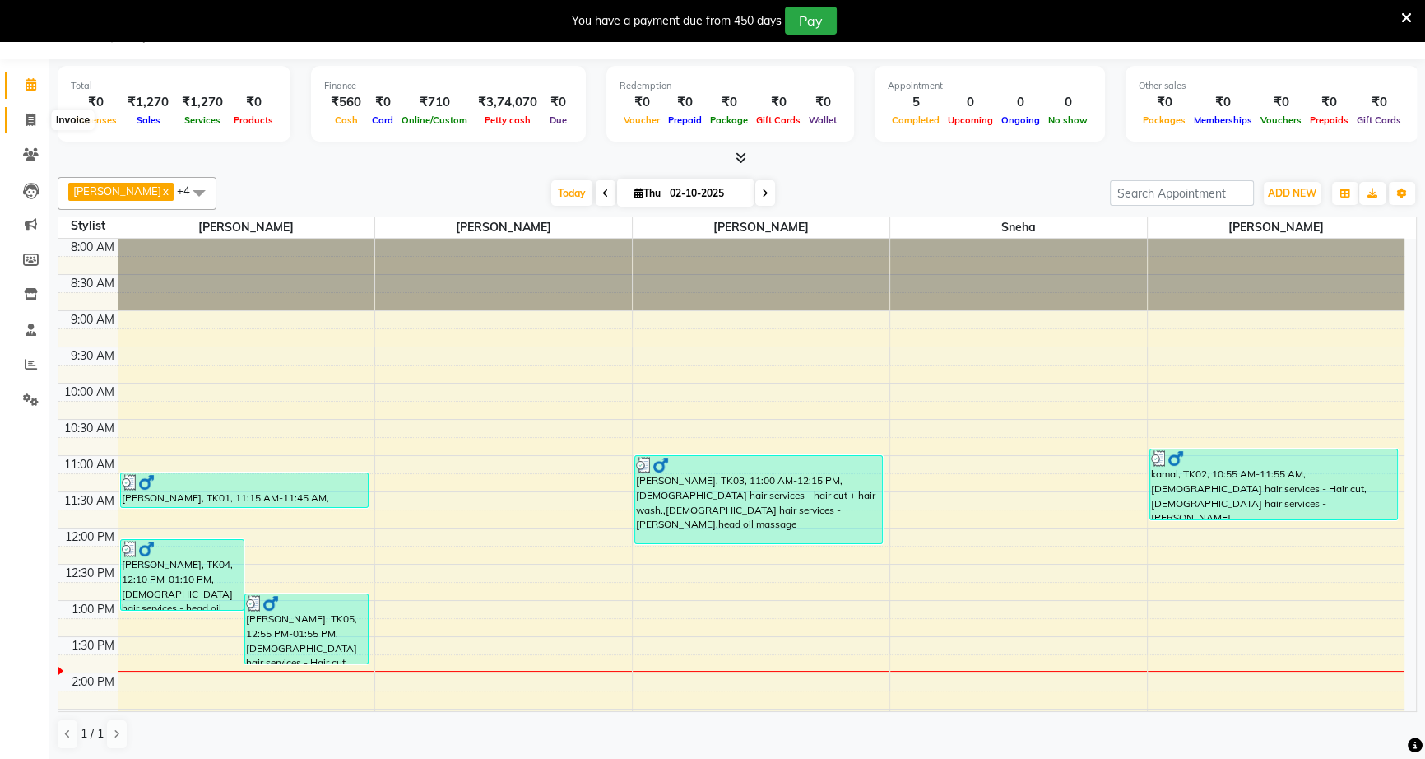
click at [17, 123] on span at bounding box center [30, 120] width 29 height 19
select select "6543"
select select "service"
